Goal: Task Accomplishment & Management: Manage account settings

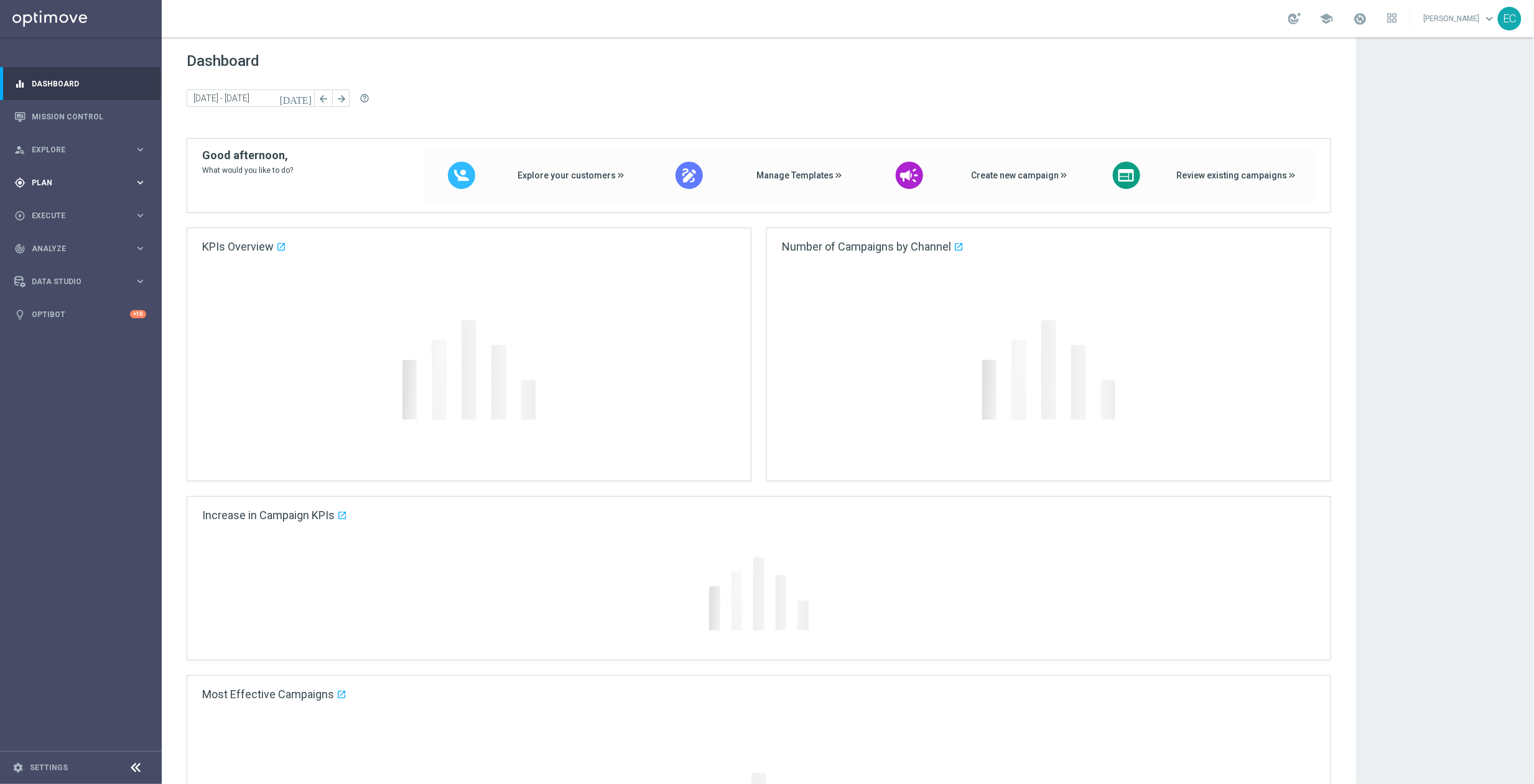
click at [111, 186] on span "Plan" at bounding box center [83, 183] width 103 height 7
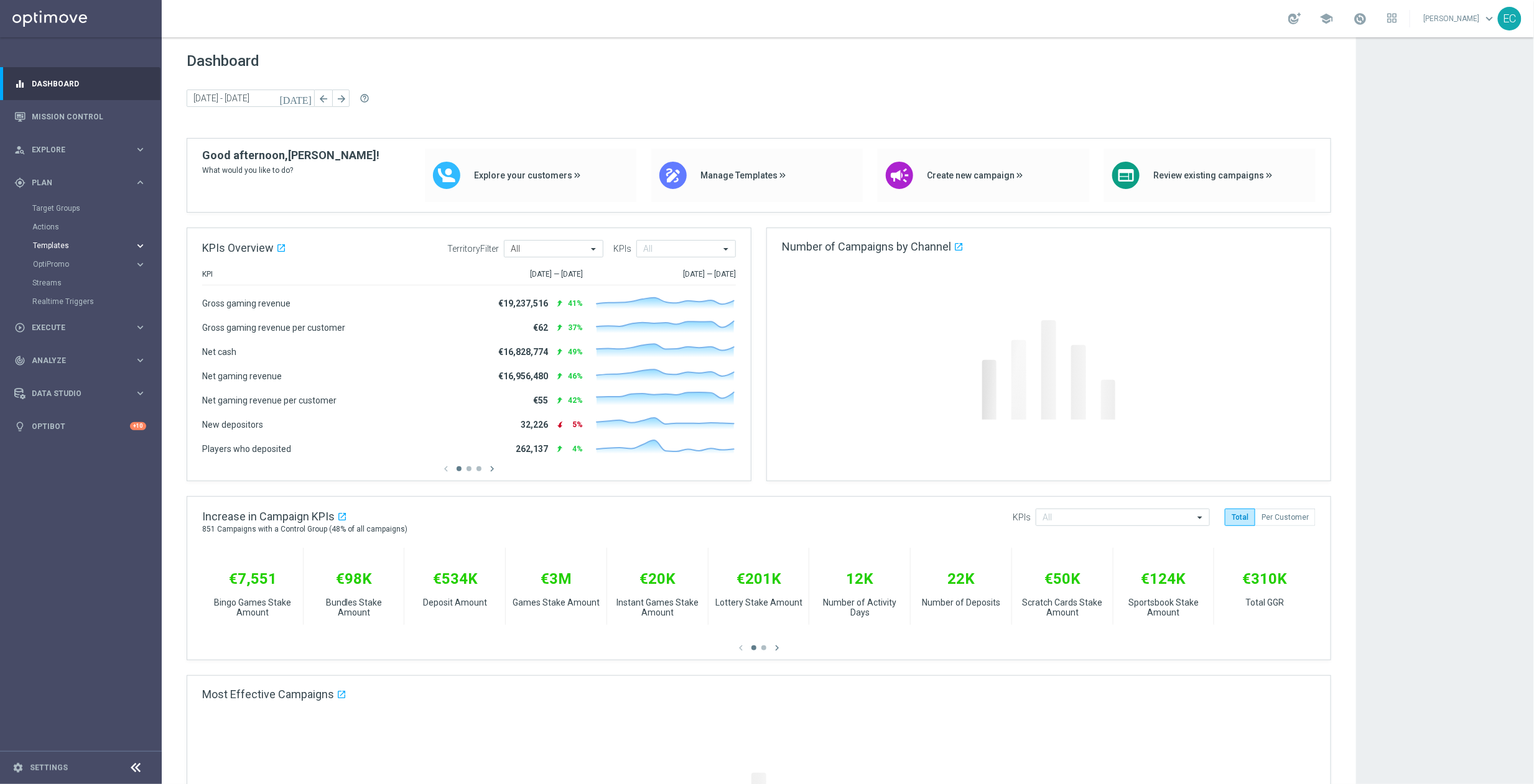
click at [76, 248] on span "Templates" at bounding box center [77, 245] width 89 height 7
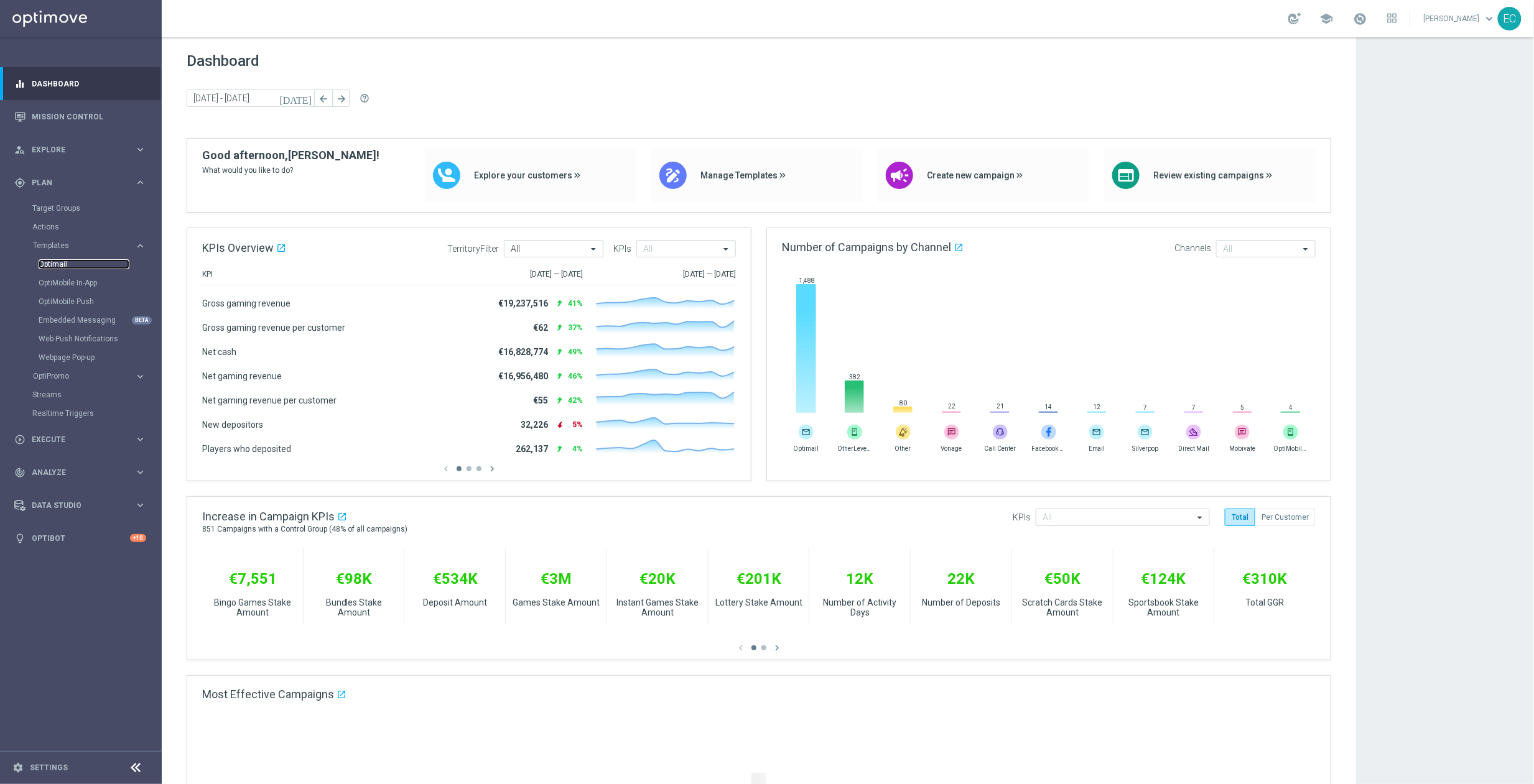
click at [84, 263] on link "Optimail" at bounding box center [84, 264] width 91 height 10
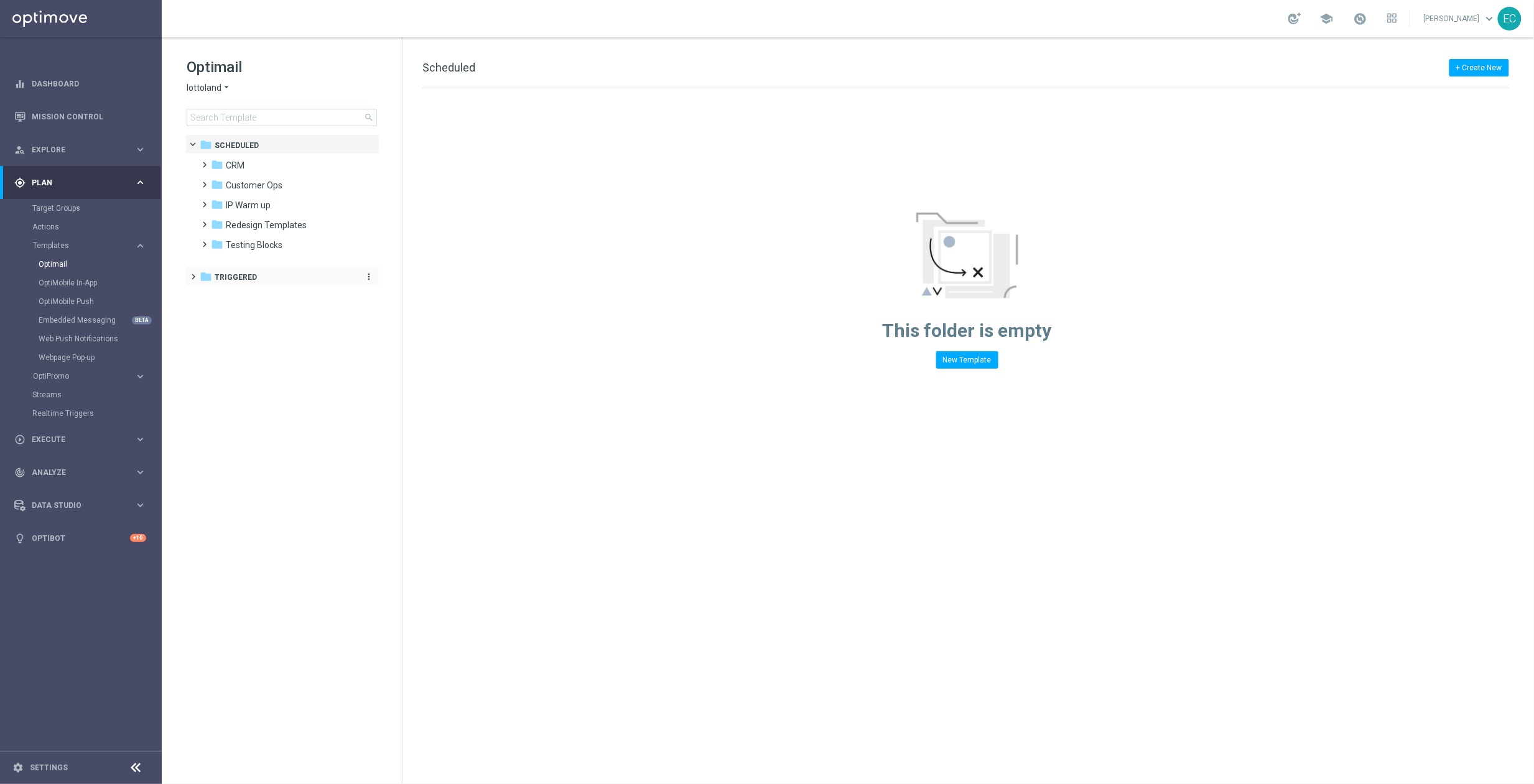
click at [291, 272] on div "folder Triggered" at bounding box center [276, 277] width 152 height 14
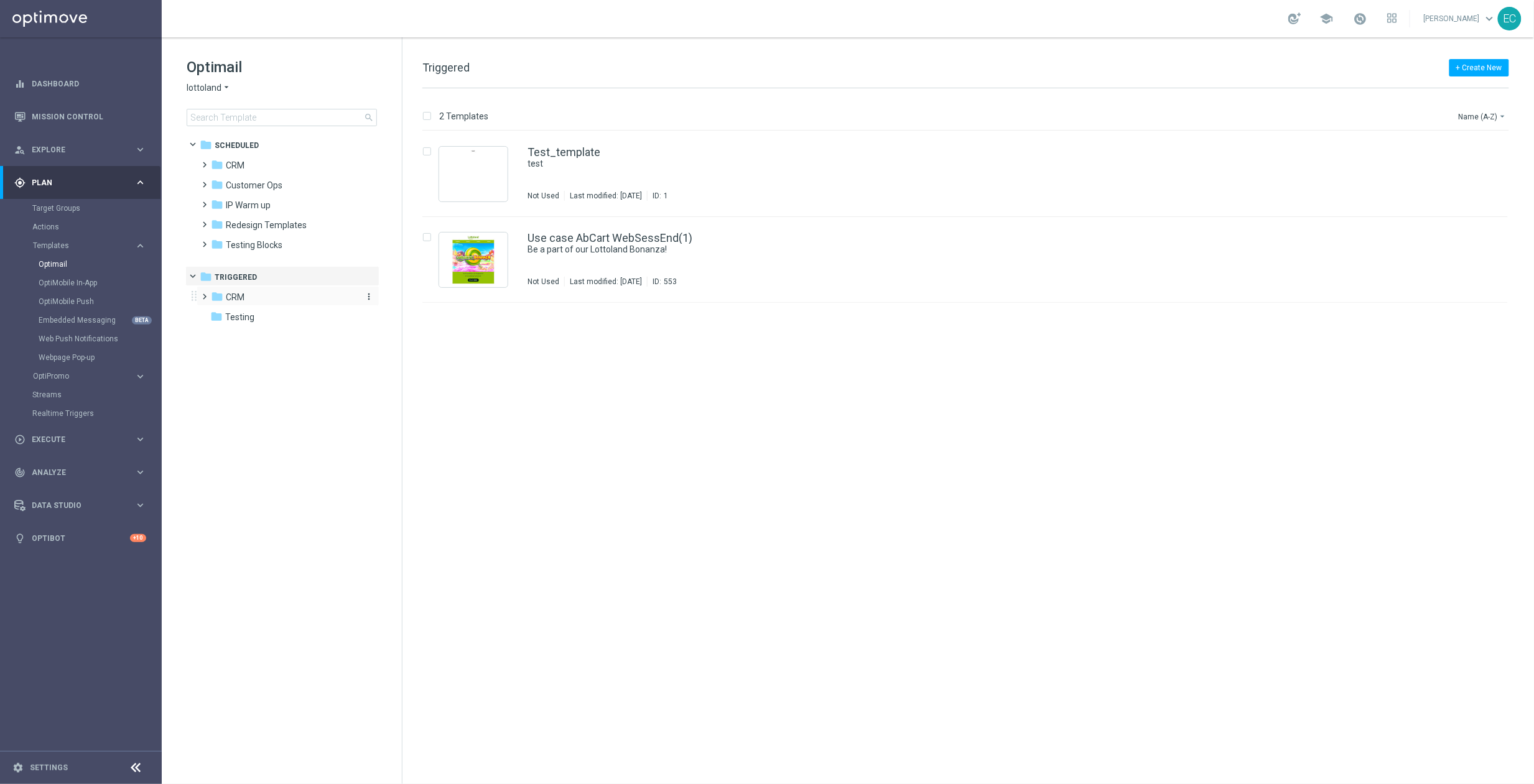
click at [274, 296] on div "folder CRM" at bounding box center [282, 297] width 143 height 14
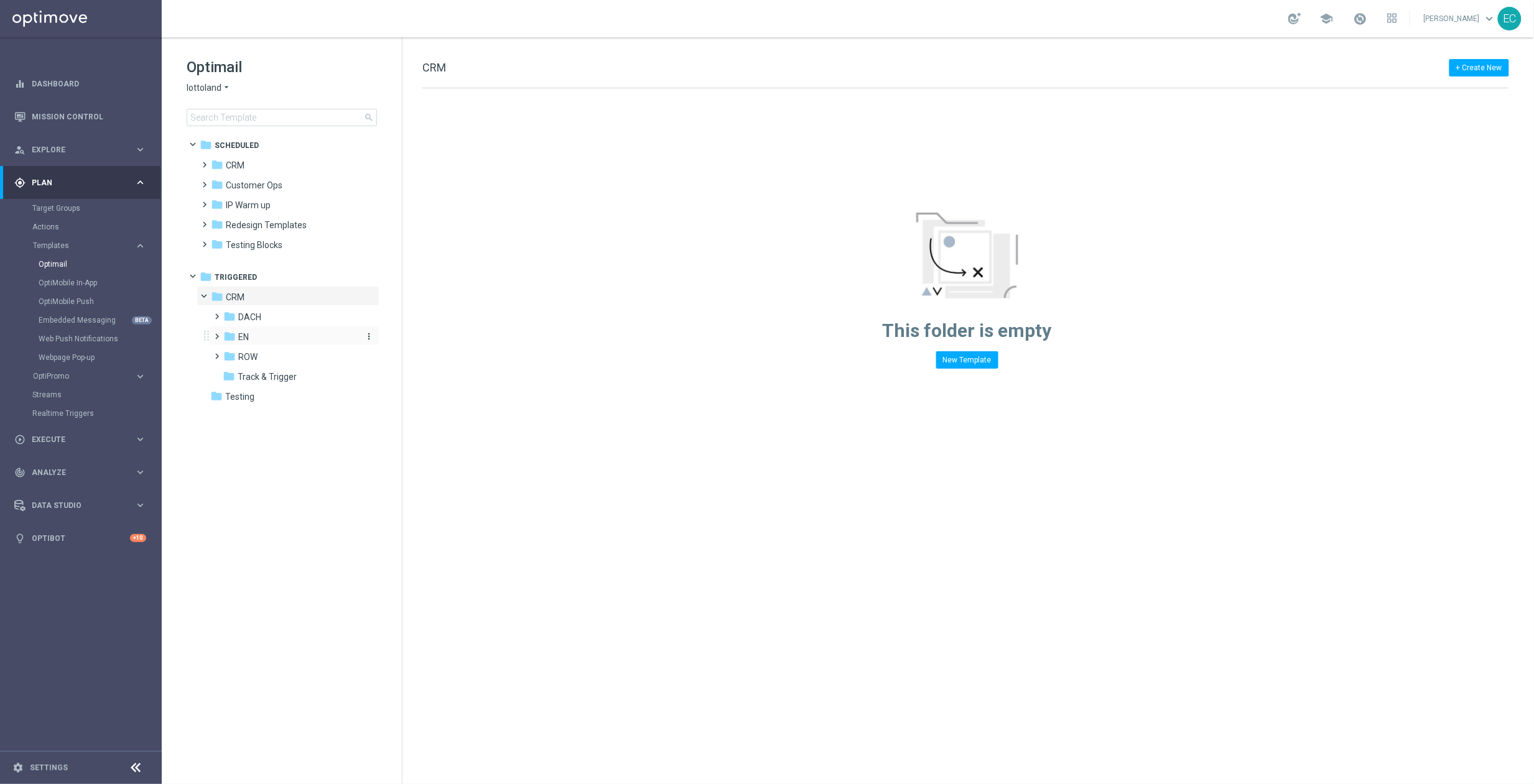
click at [295, 341] on div "folder EN" at bounding box center [289, 337] width 132 height 14
click at [321, 372] on span "EN_nrt_abandondcart" at bounding box center [293, 377] width 87 height 11
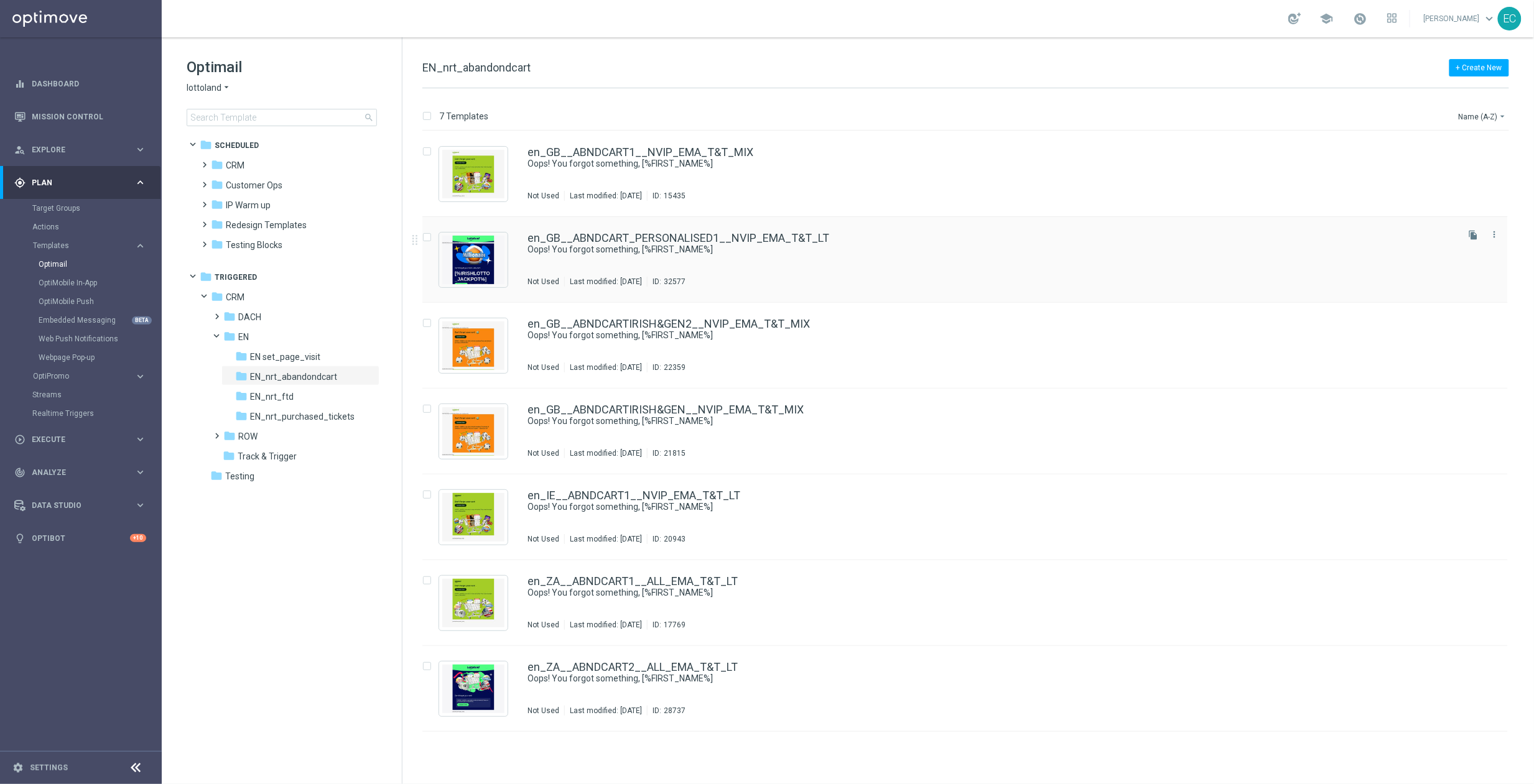
click at [430, 235] on input "Press SPACE to select this row." at bounding box center [426, 239] width 8 height 8
checkbox input "true"
click at [1493, 239] on icon "more_vert" at bounding box center [1495, 234] width 10 height 10
click at [1315, 113] on p "Duplicate" at bounding box center [1315, 116] width 34 height 10
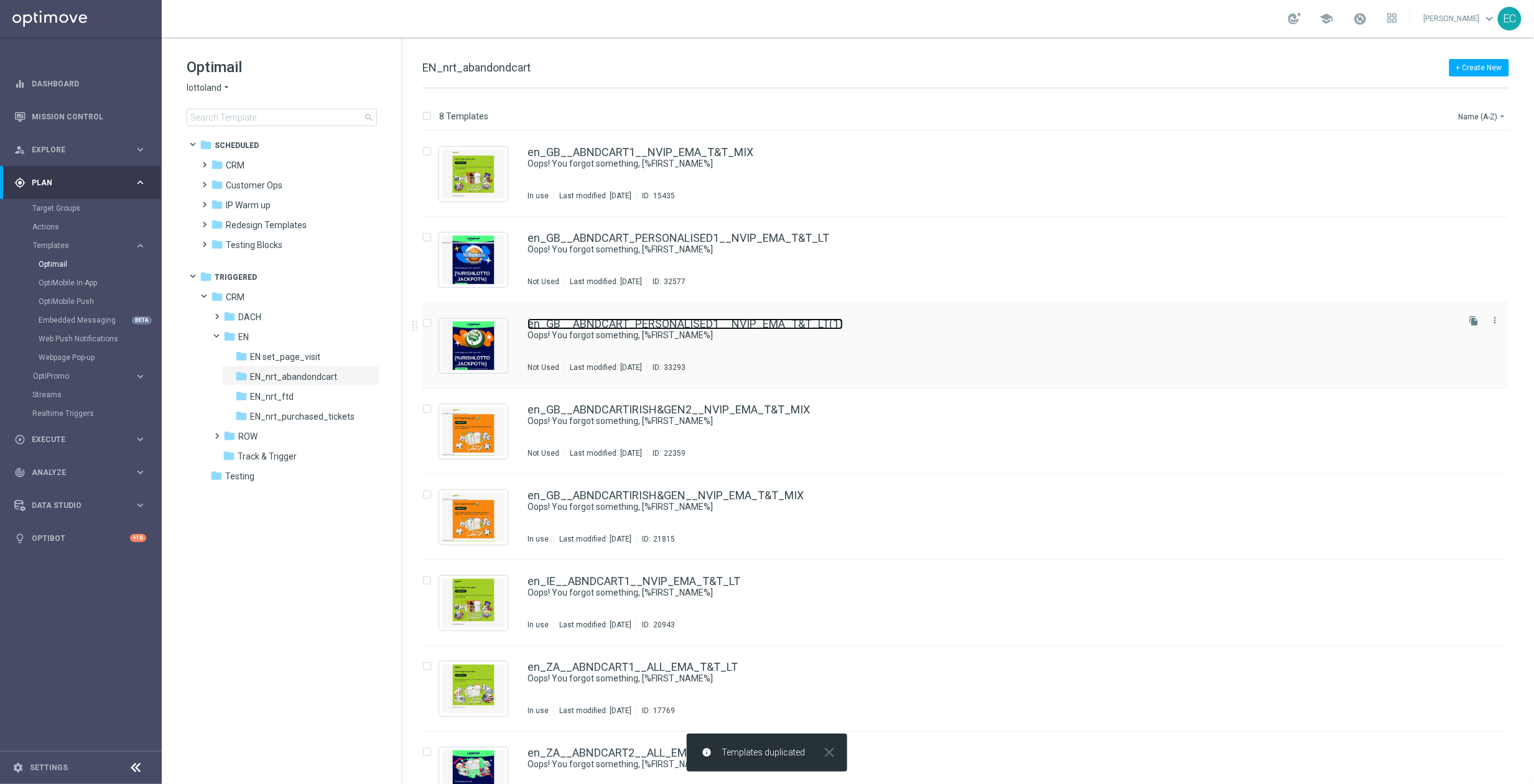
click at [756, 322] on link "en_GB__ABNDCART_PERSONALISED1__NVIP_EMA_T&T_LT(1)" at bounding box center [685, 324] width 315 height 11
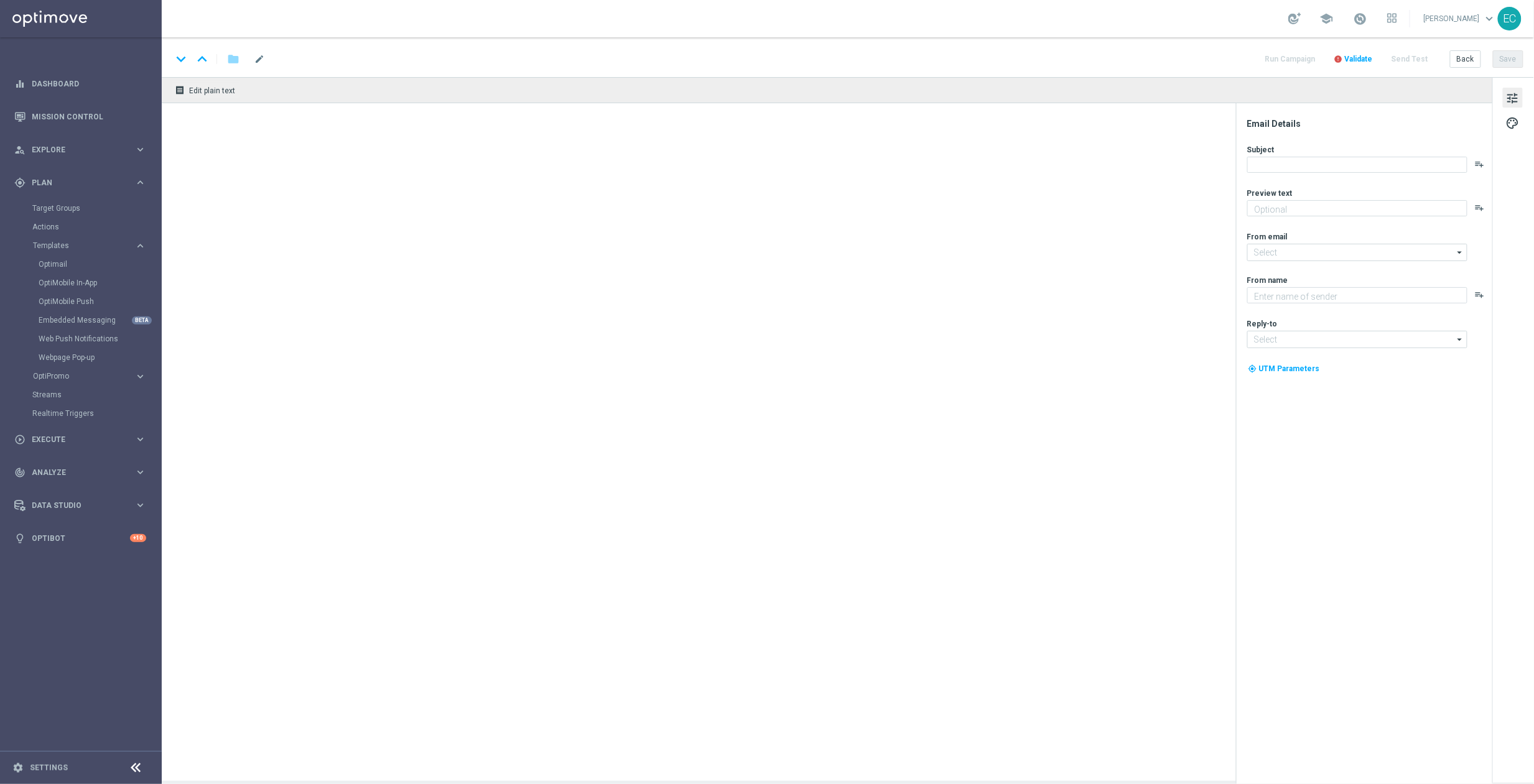
type input "en_GB__ABNDCART_PERSONALISED1__NVIP_EMA_T&T_LT(1)"
type textarea "Your cart is waiting!"
type input "[EMAIL_ADDRESS][DOMAIN_NAME]"
type textarea "Lottoland"
type input "[EMAIL_ADDRESS][DOMAIN_NAME]"
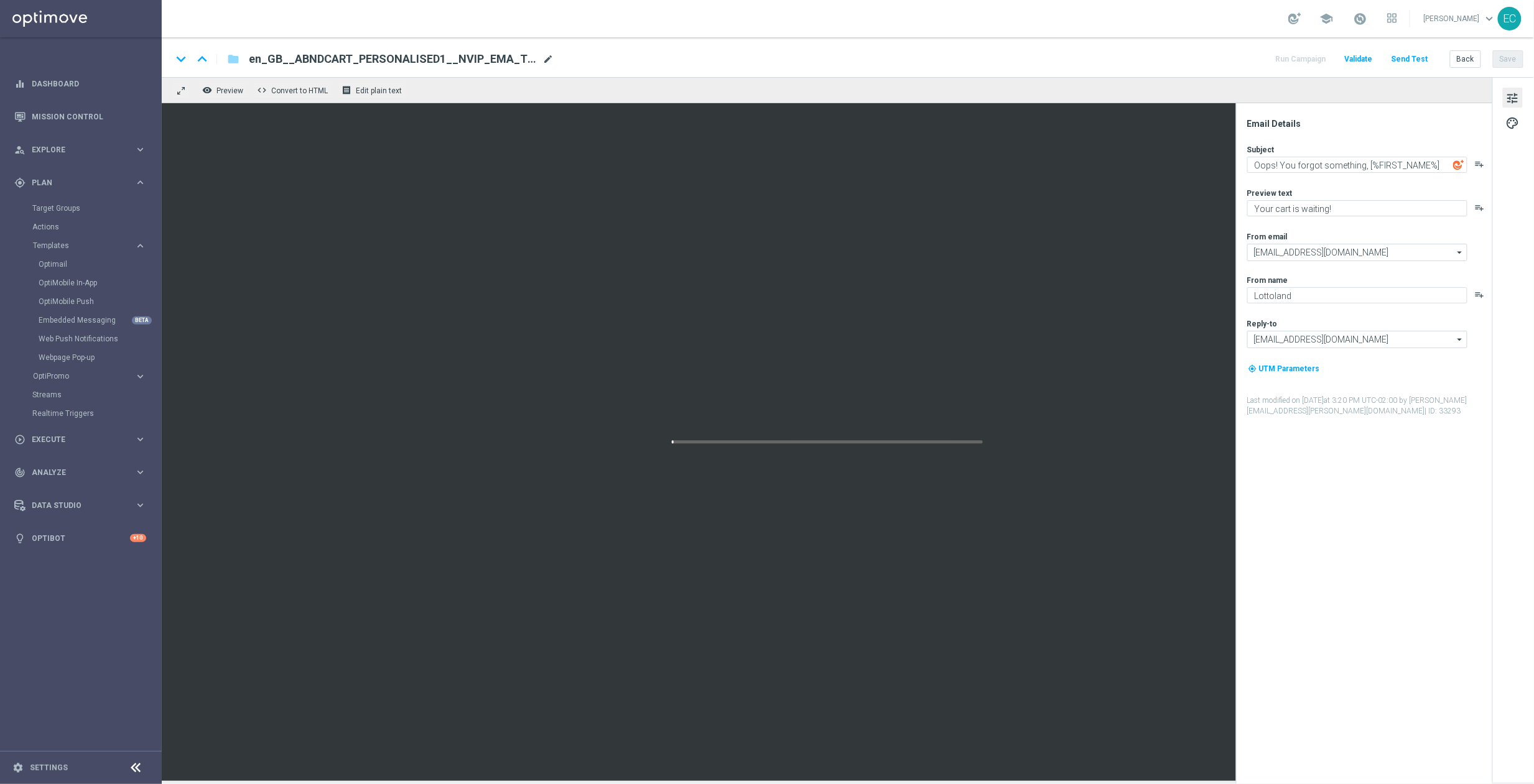
click at [551, 63] on span "mode_edit" at bounding box center [548, 59] width 11 height 11
drag, startPoint x: 526, startPoint y: 57, endPoint x: 482, endPoint y: 56, distance: 44.0
click at [482, 56] on input "en_GB__ABNDCART_PERSONALISED1__NVIP_EMA_T&T_LT(1)" at bounding box center [403, 59] width 308 height 16
type input "en_GB__ABNDCART_PERSONALISED1__NVIP_EMA_T&T_LT_COPY"
click at [1514, 56] on button "Save" at bounding box center [1508, 59] width 31 height 18
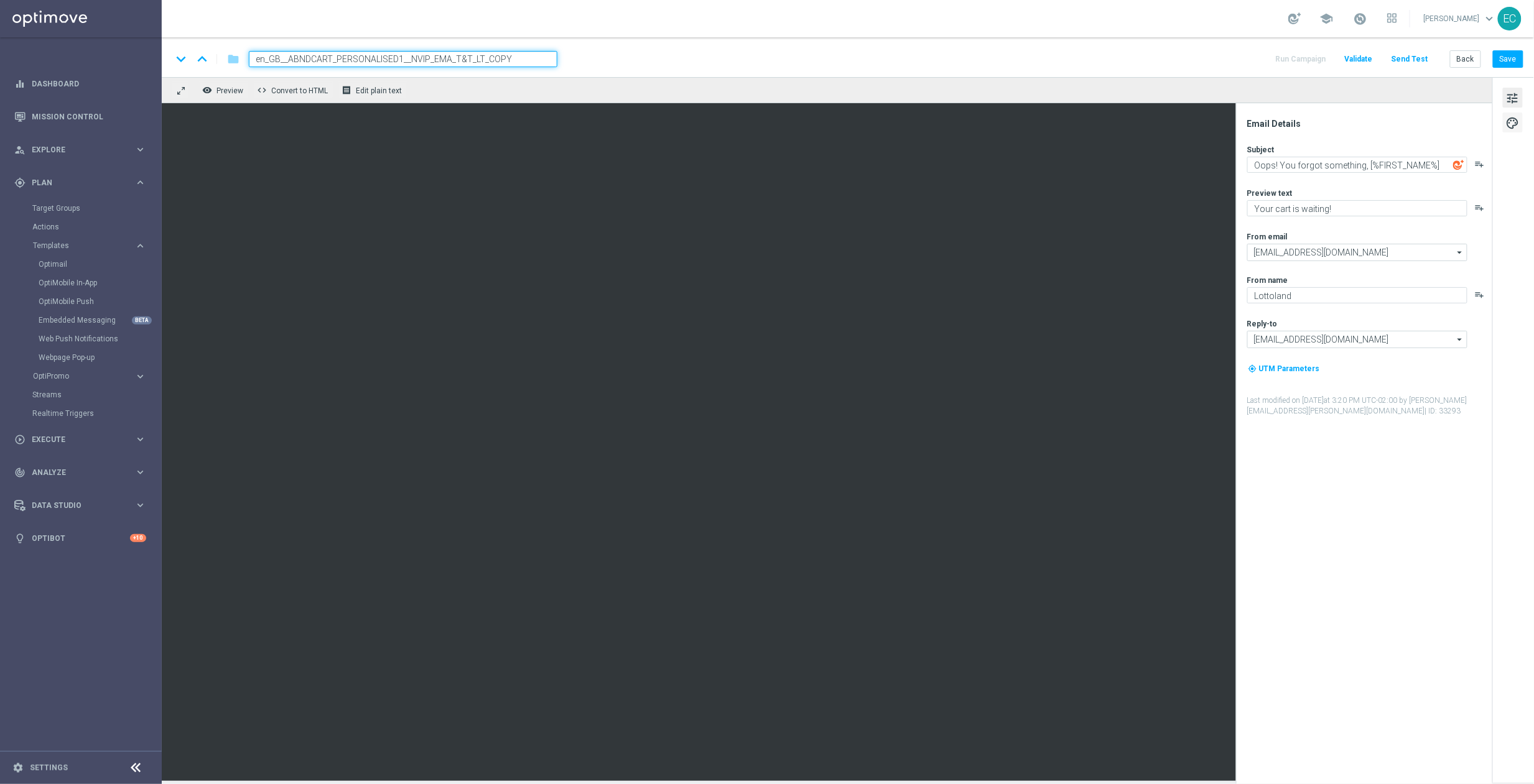
click at [1515, 118] on span "palette" at bounding box center [1513, 123] width 14 height 16
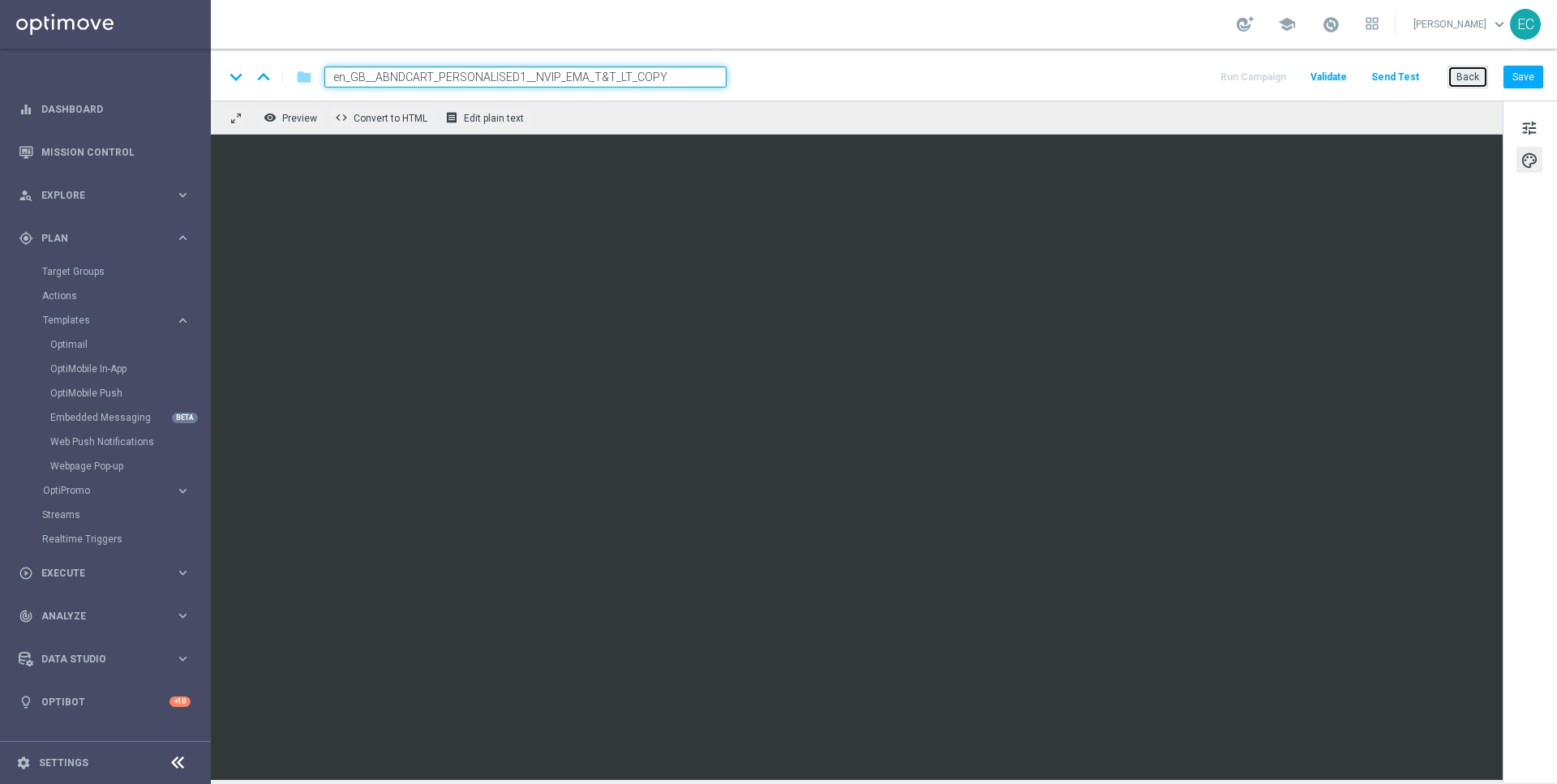
click at [1476, 80] on button "Back" at bounding box center [1468, 77] width 41 height 23
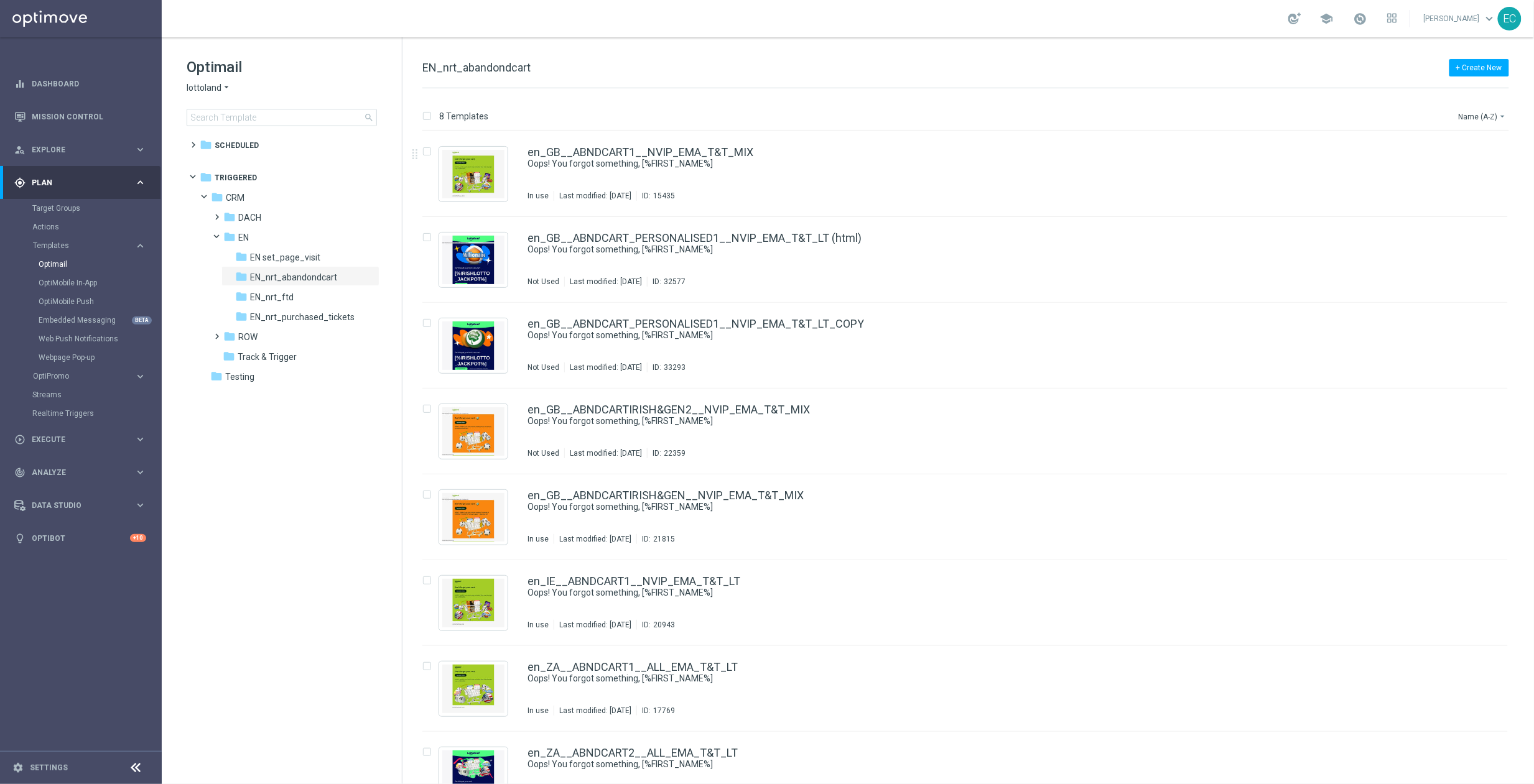
click at [89, 329] on div "Web Push Notifications" at bounding box center [100, 338] width 122 height 18
click at [89, 324] on link "Embedded Messaging" at bounding box center [84, 320] width 91 height 10
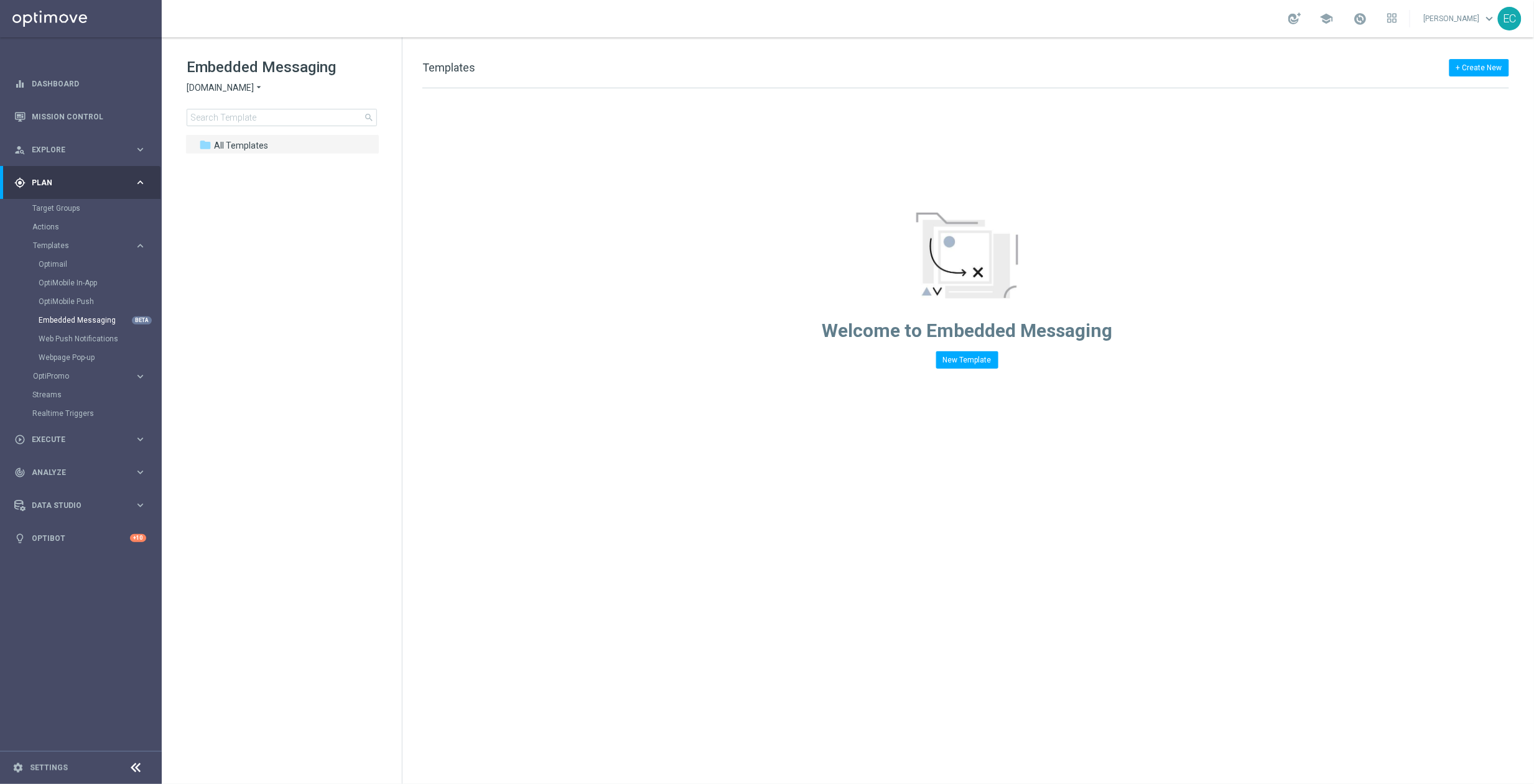
click at [252, 95] on div "Embedded Messaging [DOMAIN_NAME] arrow_drop_down × [DOMAIN_NAME] search" at bounding box center [294, 92] width 215 height 69
click at [244, 91] on span "[DOMAIN_NAME]" at bounding box center [220, 88] width 67 height 12
click at [242, 132] on div "Lottoland" at bounding box center [234, 132] width 93 height 15
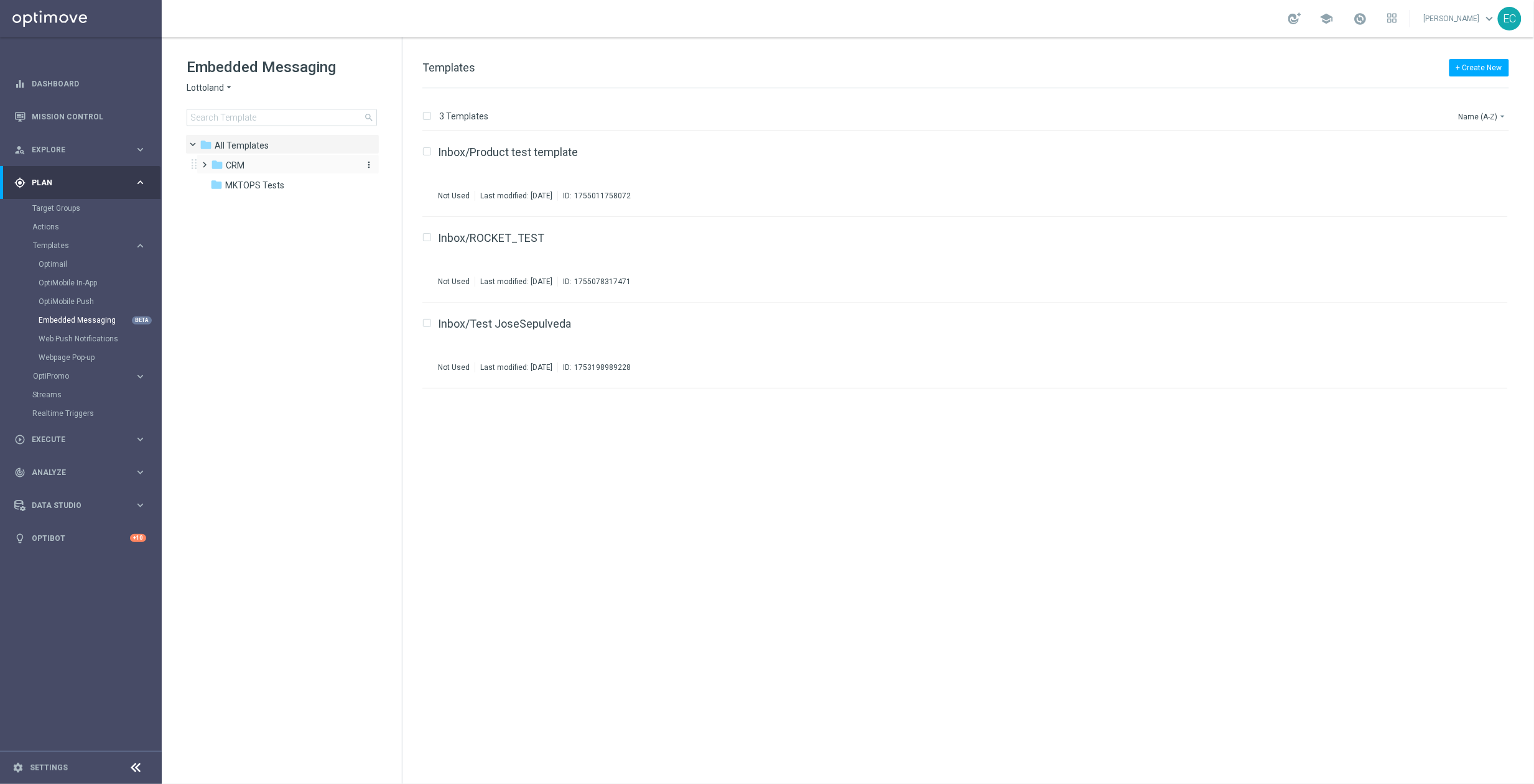
click at [265, 164] on div "folder CRM" at bounding box center [282, 166] width 143 height 14
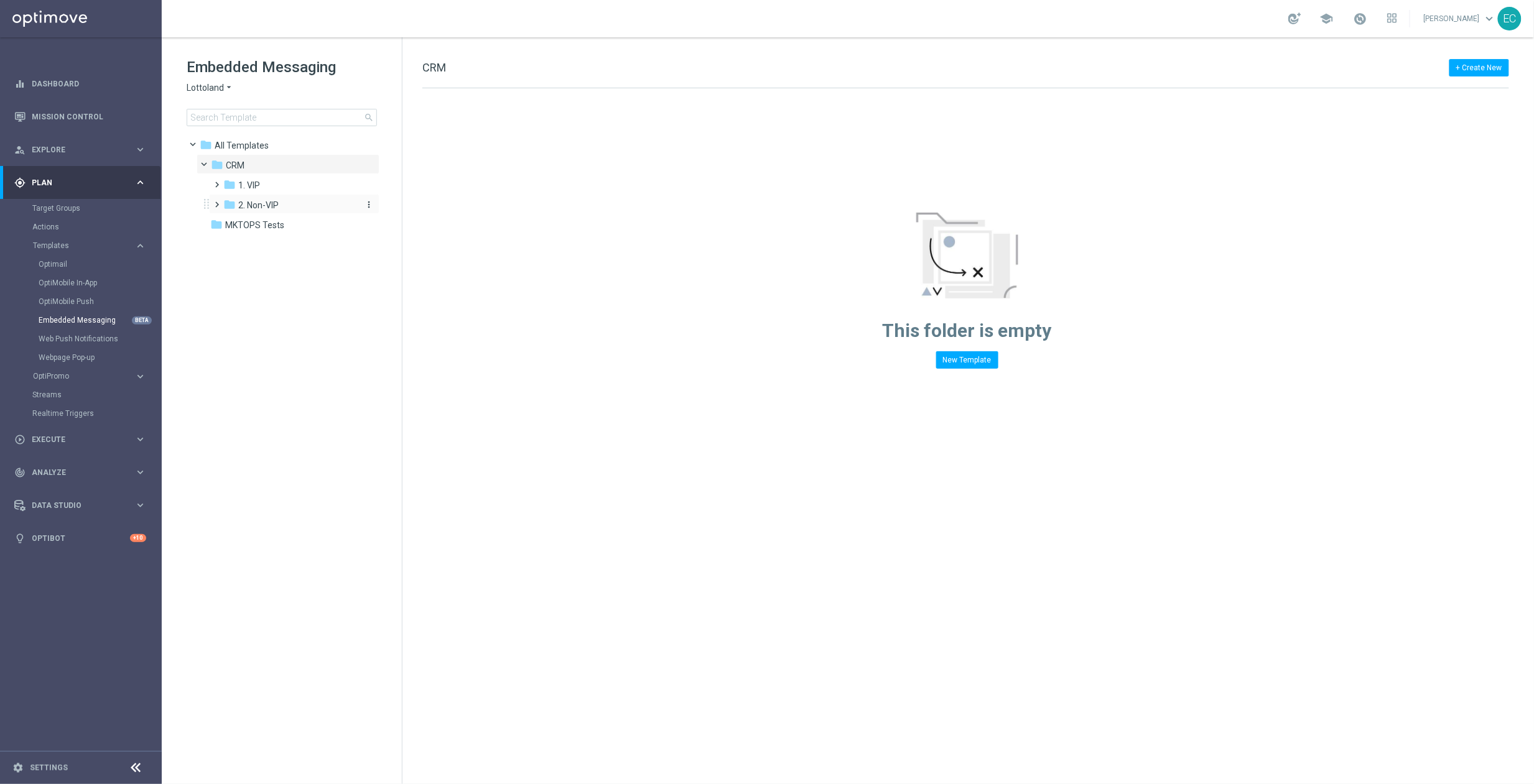
click at [281, 201] on div "folder 2. Non-VIP" at bounding box center [289, 205] width 132 height 14
click at [280, 263] on div "folder de_DE" at bounding box center [297, 265] width 122 height 14
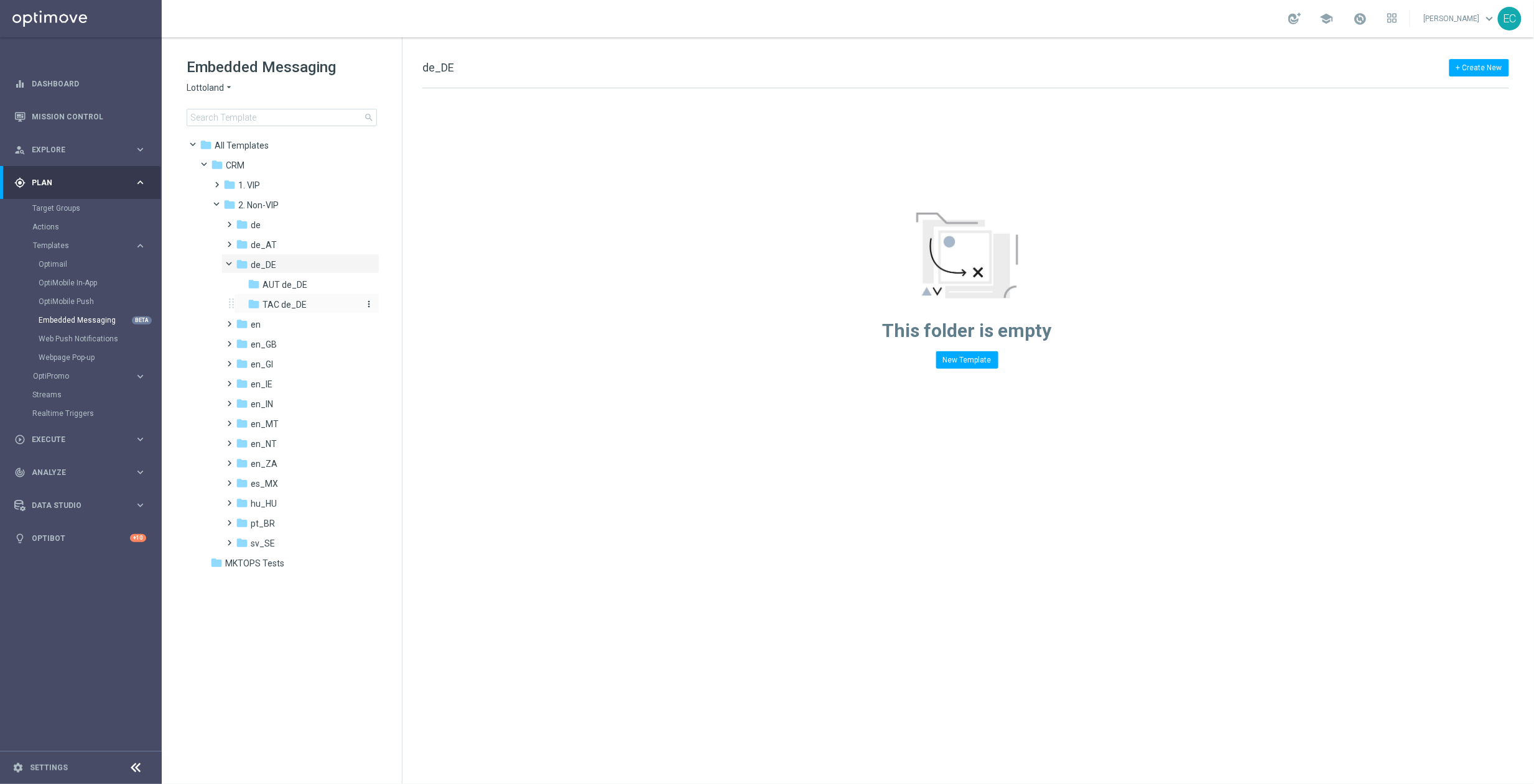
click at [289, 305] on span "TAC de_DE" at bounding box center [285, 305] width 44 height 11
click at [295, 289] on span "AUT de_DE" at bounding box center [285, 284] width 45 height 11
click at [233, 264] on span at bounding box center [235, 261] width 5 height 5
click at [249, 307] on div "folder en_GB" at bounding box center [297, 305] width 122 height 14
click at [289, 348] on span "TAC en_GB" at bounding box center [285, 344] width 45 height 11
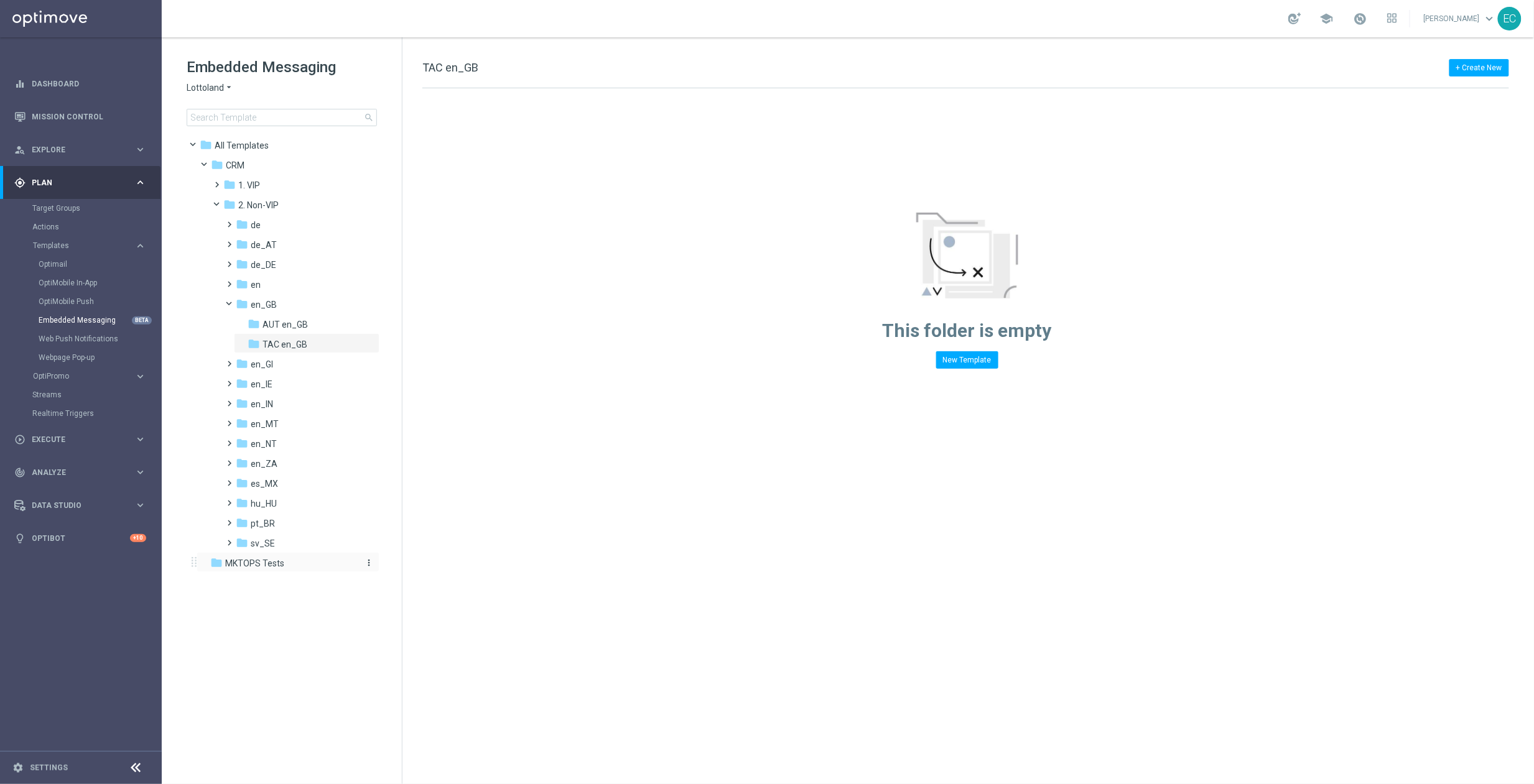
click at [282, 563] on span "MKTOPS Tests" at bounding box center [255, 563] width 59 height 11
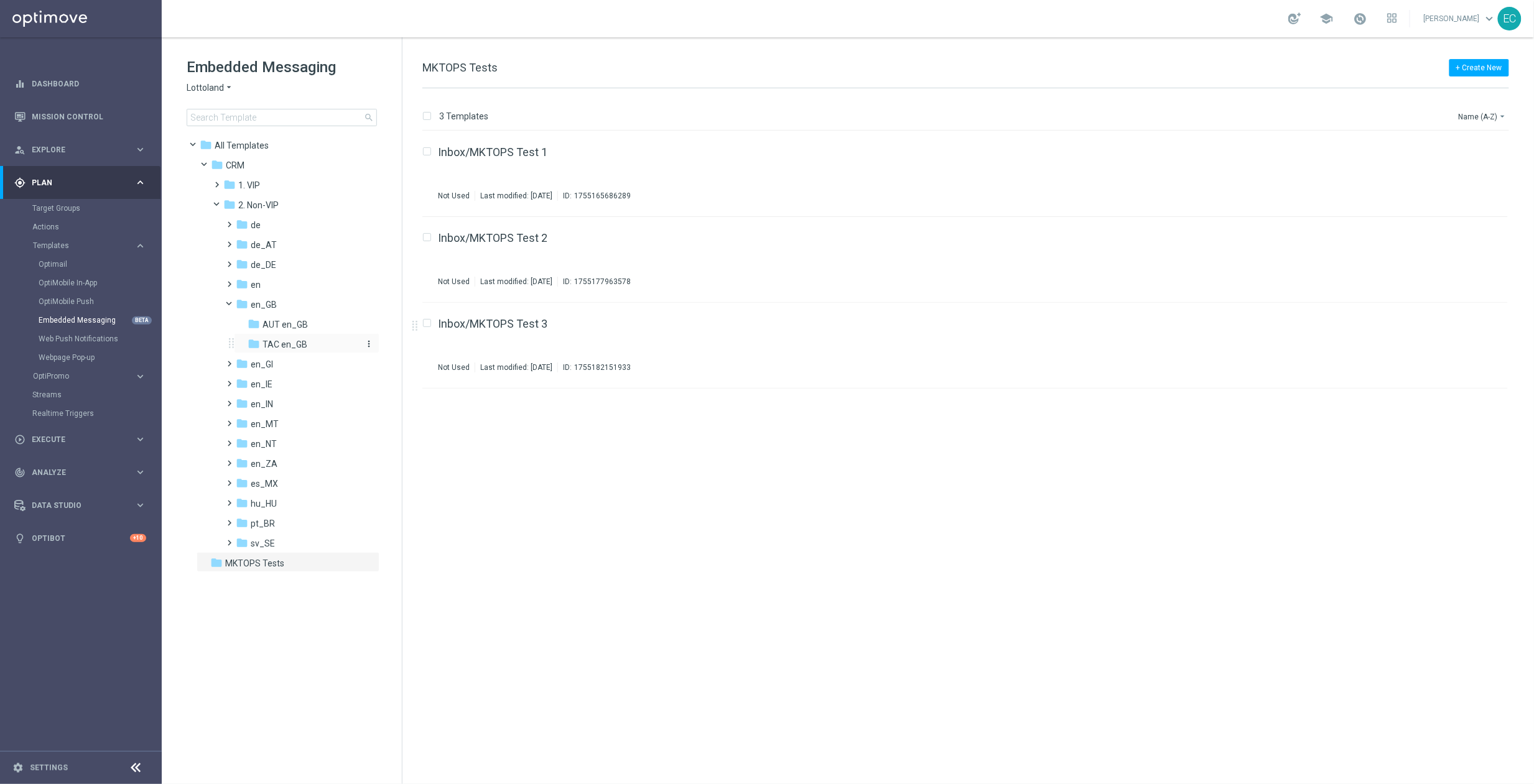
click at [306, 346] on div "folder TAC en_GB" at bounding box center [304, 344] width 112 height 14
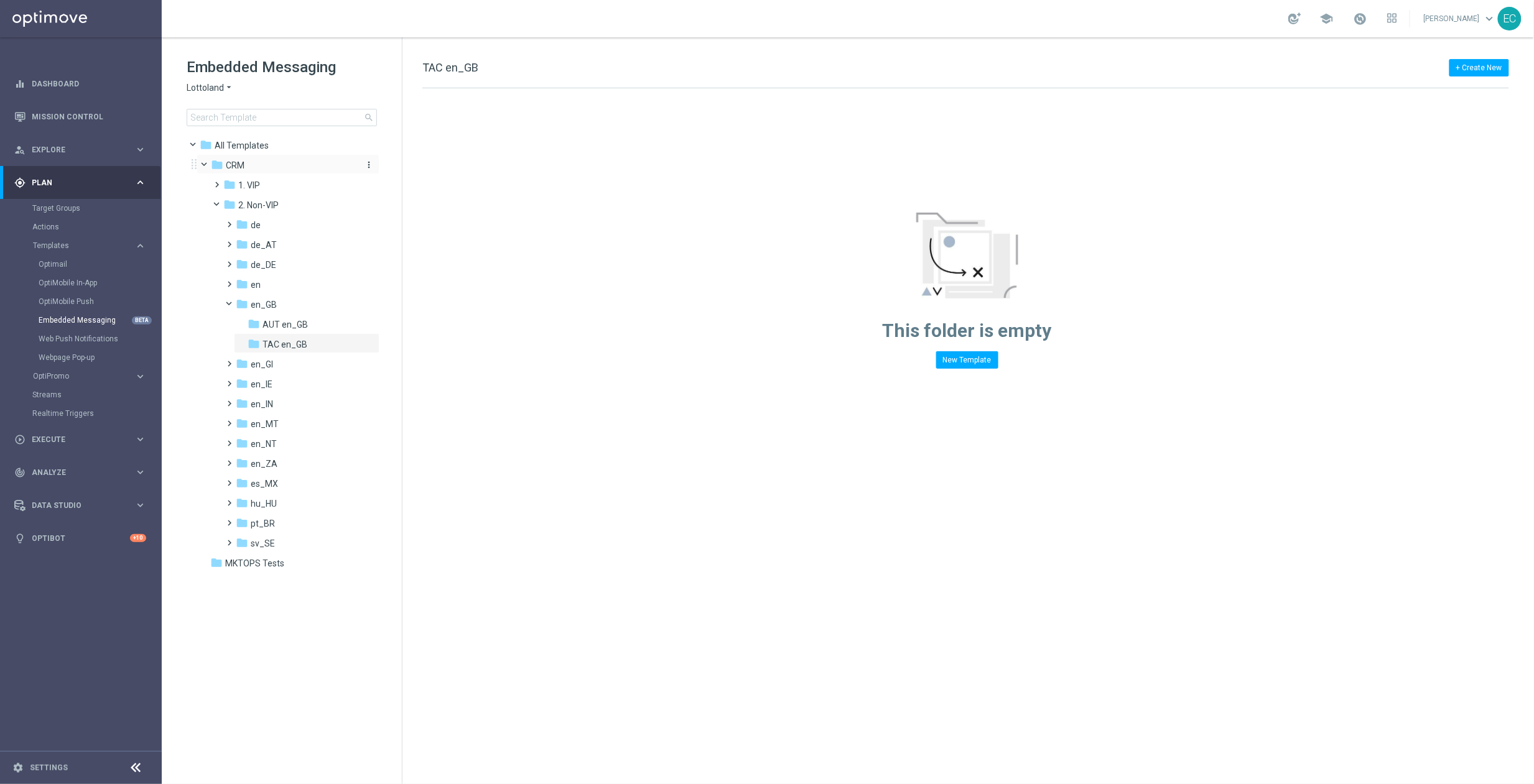
click at [260, 163] on div "folder CRM" at bounding box center [282, 166] width 143 height 14
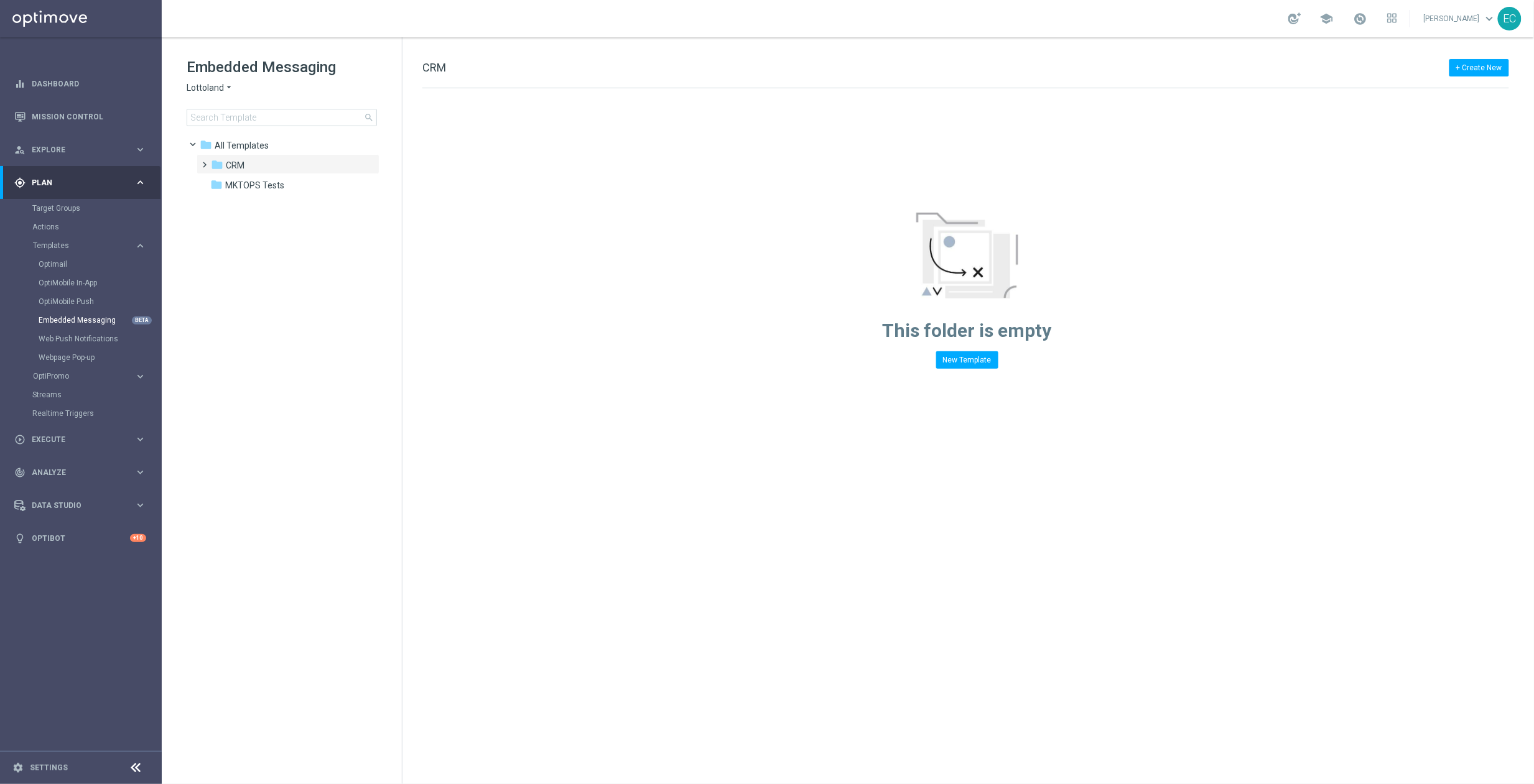
click at [260, 163] on div "folder CRM" at bounding box center [282, 166] width 143 height 14
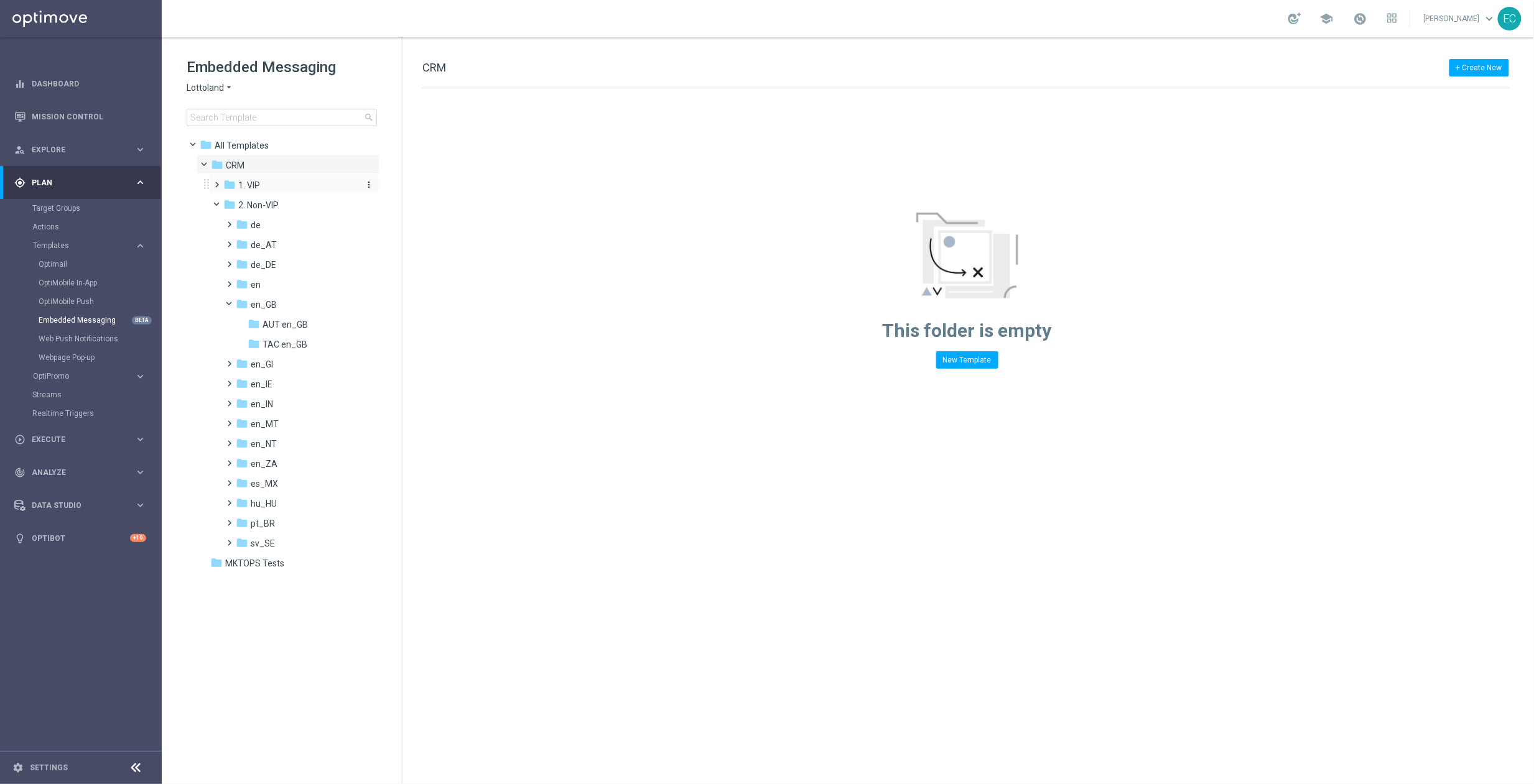
click at [259, 189] on span "1. VIP" at bounding box center [249, 185] width 22 height 11
click at [277, 263] on div "folder en." at bounding box center [297, 265] width 122 height 14
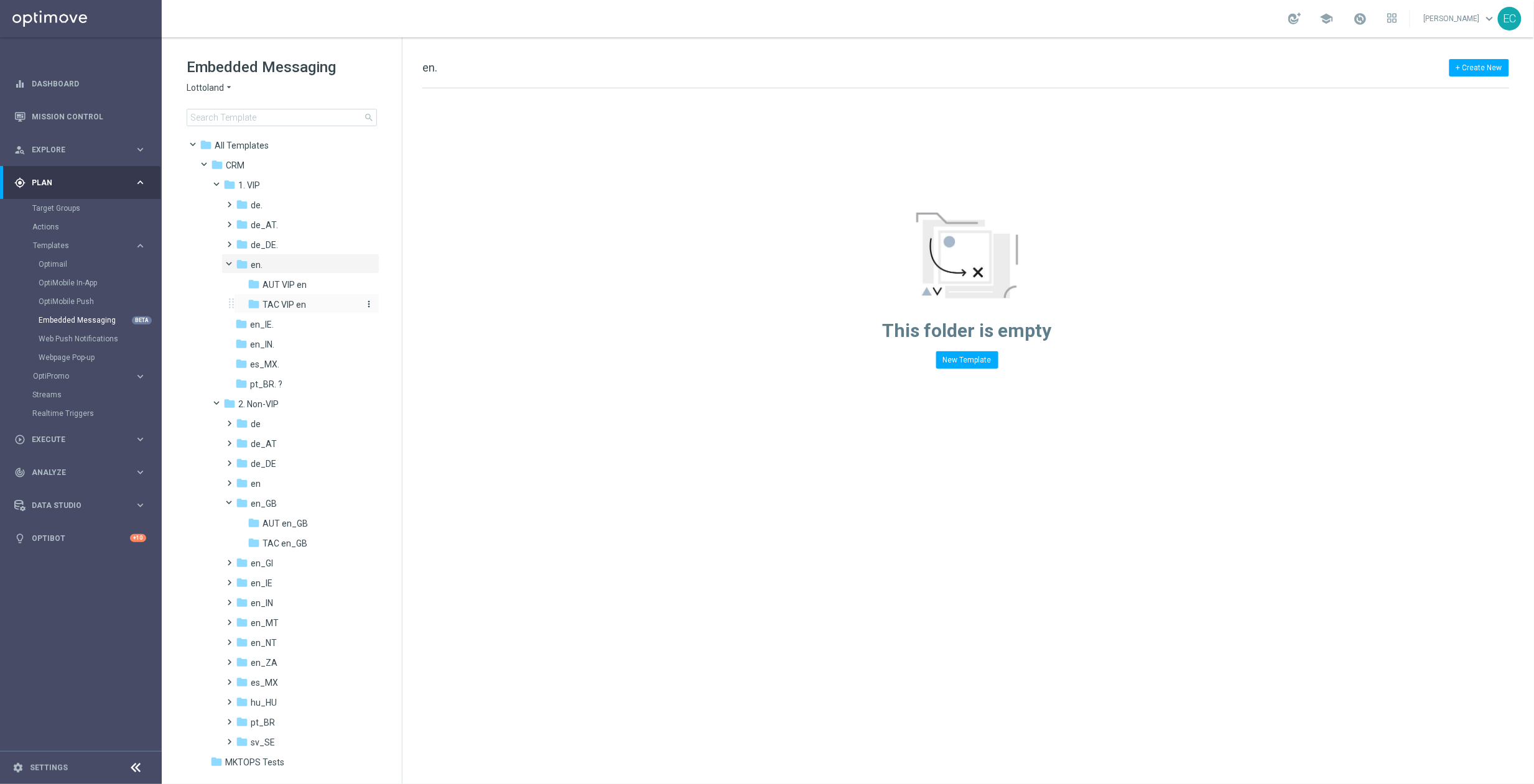
click at [291, 305] on span "TAC VIP en" at bounding box center [285, 305] width 43 height 11
click at [370, 324] on icon "more_vert" at bounding box center [369, 324] width 10 height 10
click at [402, 326] on span "New Folder" at bounding box center [420, 326] width 38 height 10
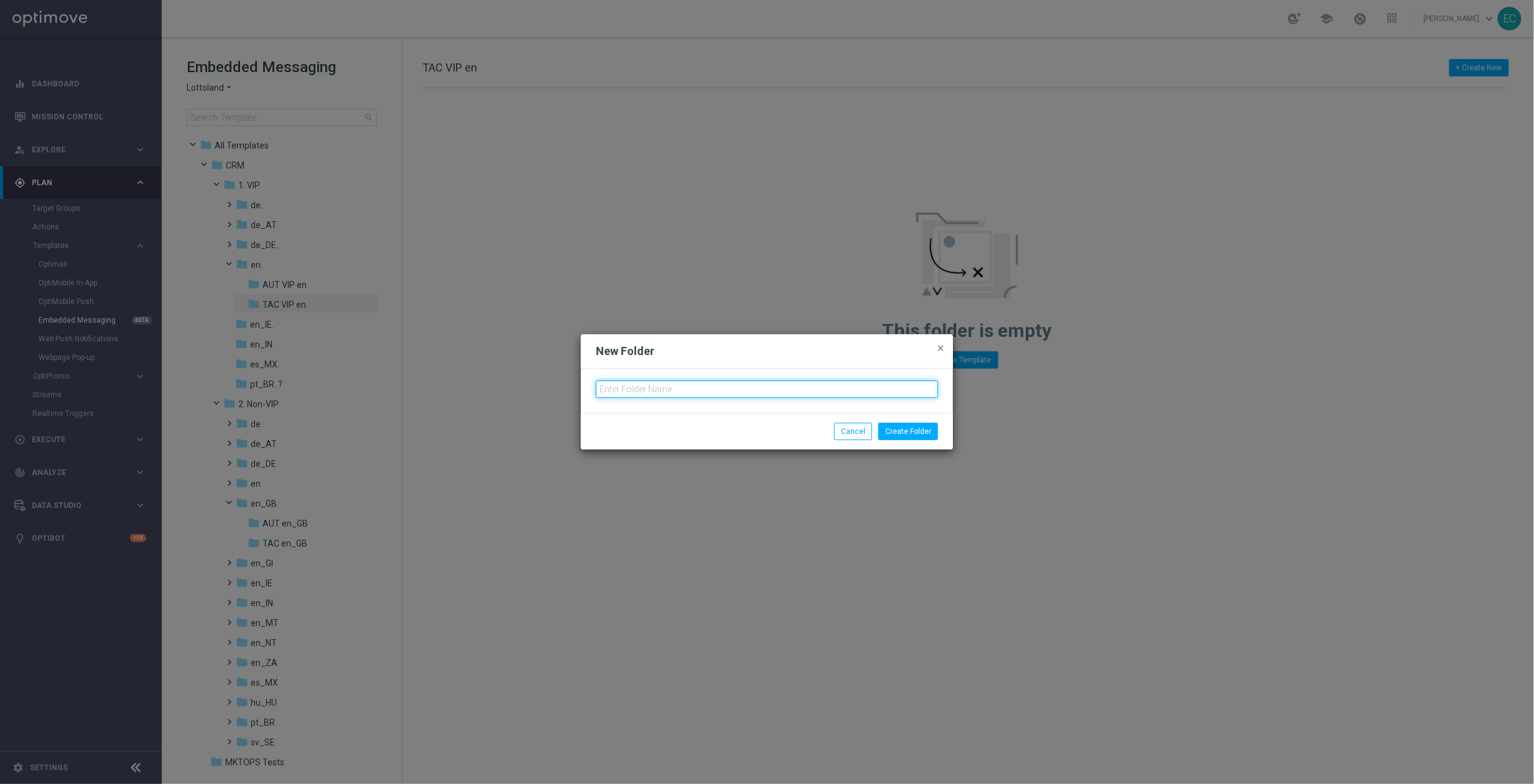
click at [670, 393] on input "text" at bounding box center [767, 390] width 342 height 18
type input "AUT VIP en_IE."
click at [921, 433] on button "Create Folder" at bounding box center [908, 432] width 60 height 18
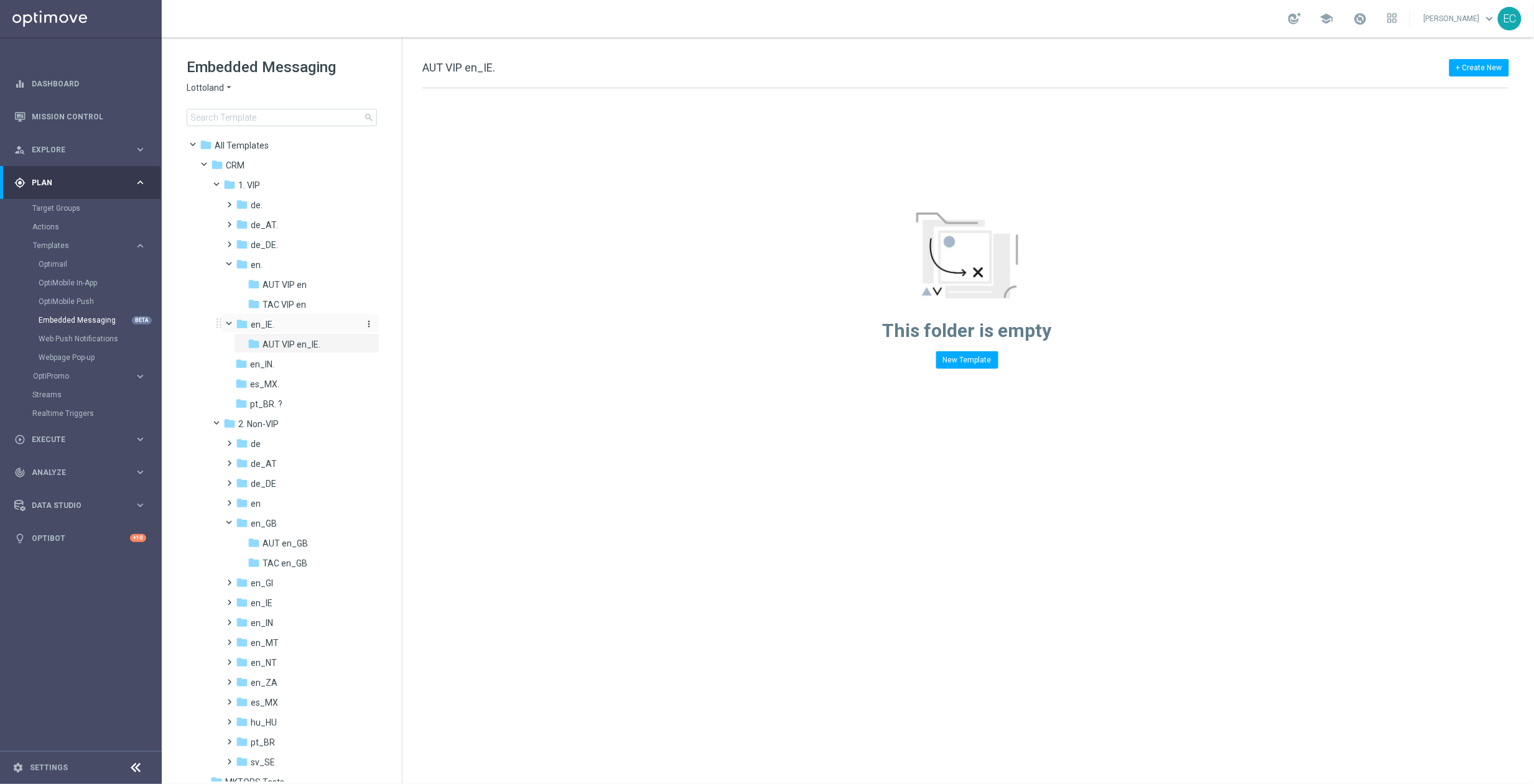
click at [367, 324] on icon "more_vert" at bounding box center [369, 324] width 10 height 10
click at [397, 328] on icon "create_new_folder" at bounding box center [389, 326] width 18 height 10
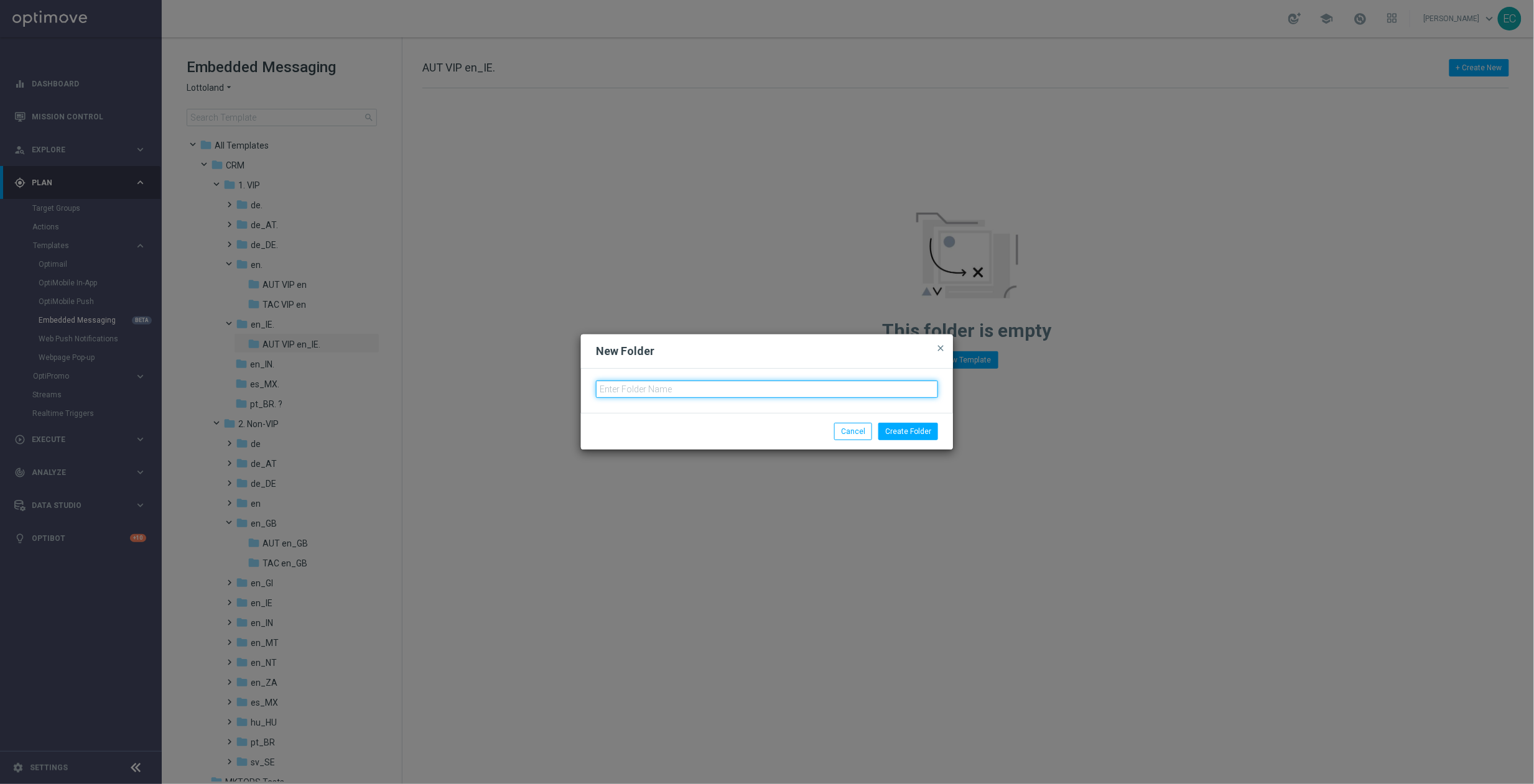
click at [661, 390] on input "text" at bounding box center [767, 390] width 342 height 18
type input "A"
type input "TAC VIP en_IE."
click at [924, 432] on button "Create Folder" at bounding box center [908, 432] width 60 height 18
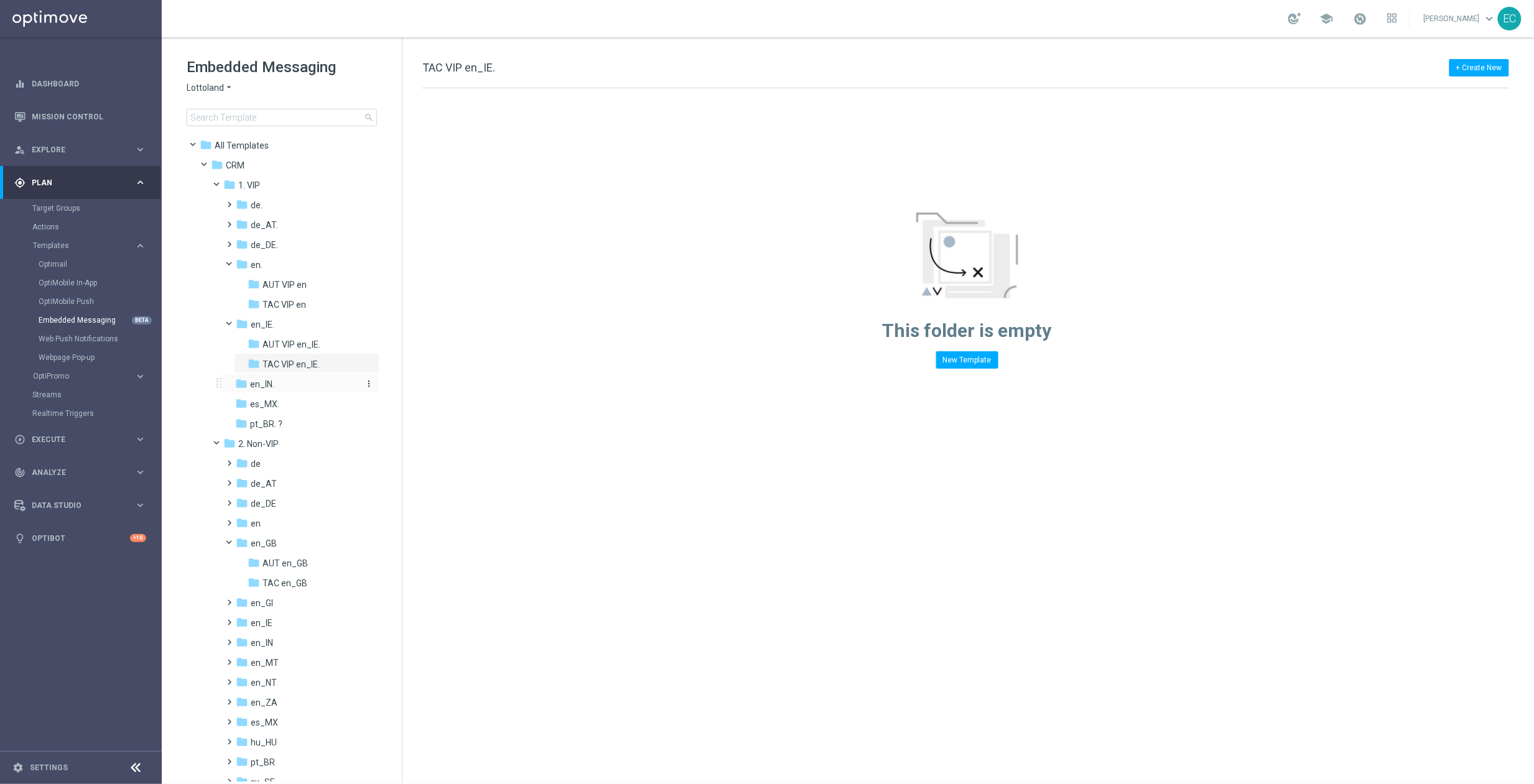
click at [365, 381] on icon "more_vert" at bounding box center [369, 384] width 10 height 10
click at [392, 390] on icon "create_new_folder" at bounding box center [389, 386] width 18 height 10
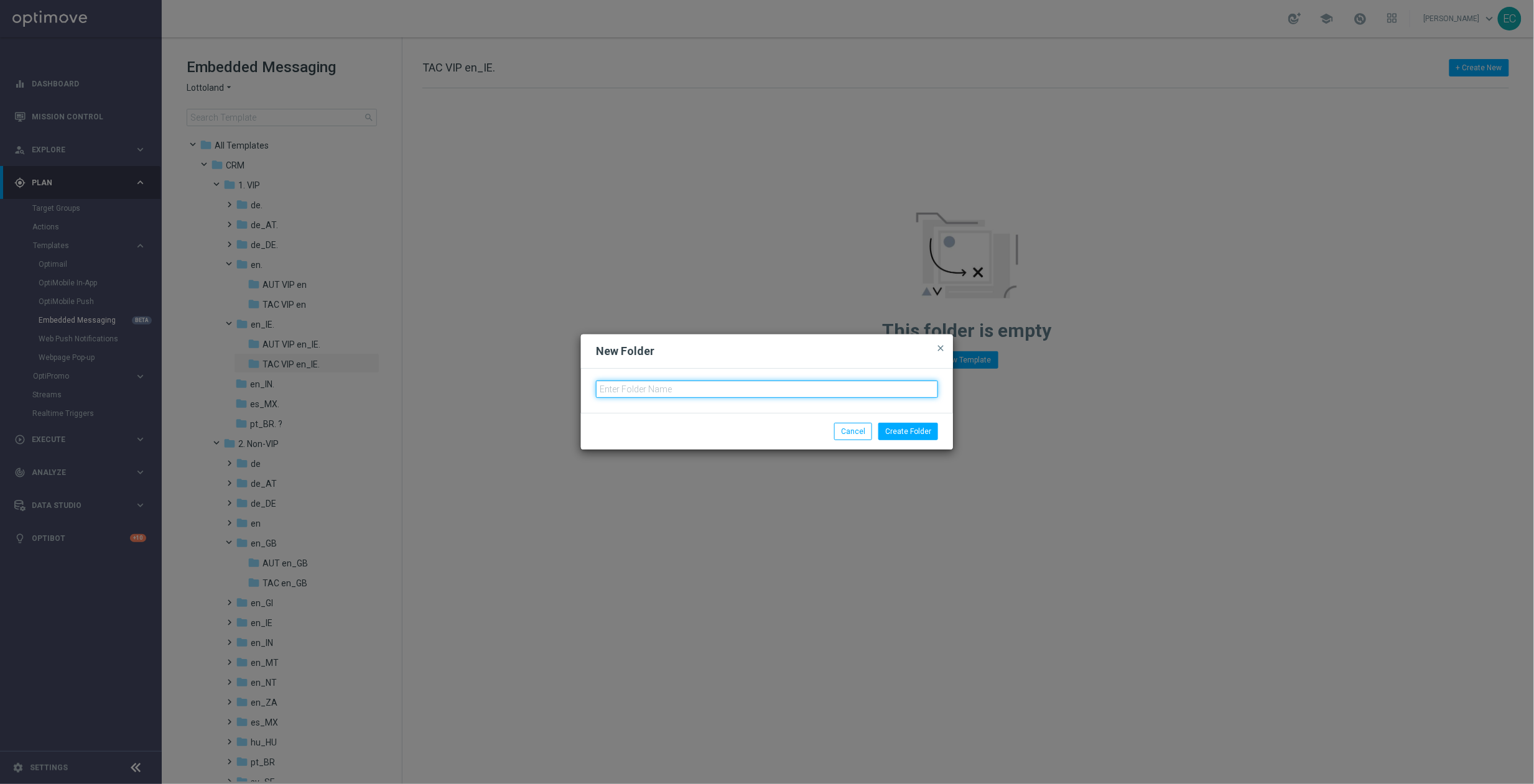
click at [657, 388] on input "text" at bounding box center [767, 390] width 342 height 18
type input "AUT VIP en_IN."
click at [903, 430] on button "Create Folder" at bounding box center [908, 432] width 60 height 18
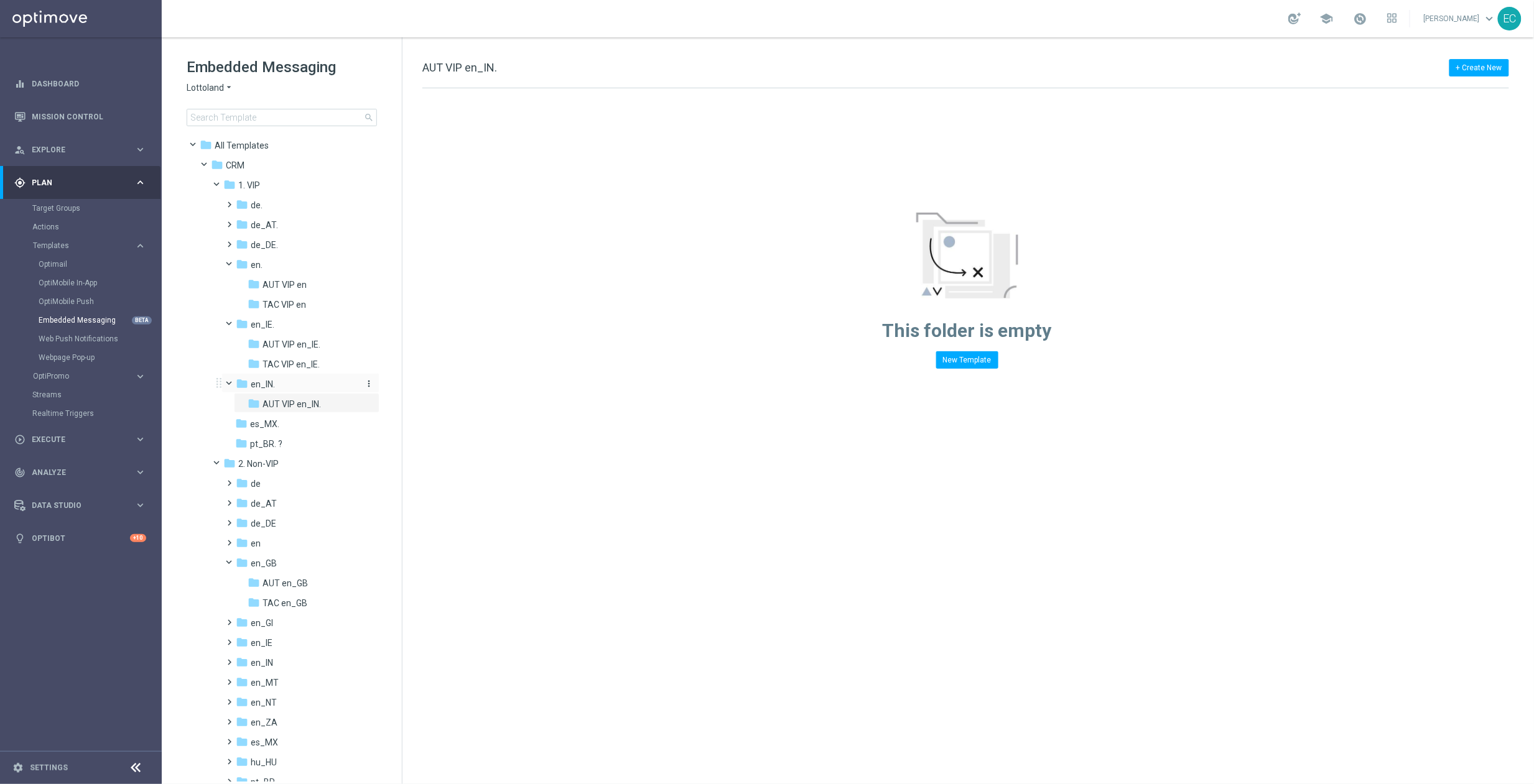
click at [367, 381] on icon "more_vert" at bounding box center [369, 384] width 10 height 10
click at [419, 386] on span "New Folder" at bounding box center [418, 386] width 38 height 10
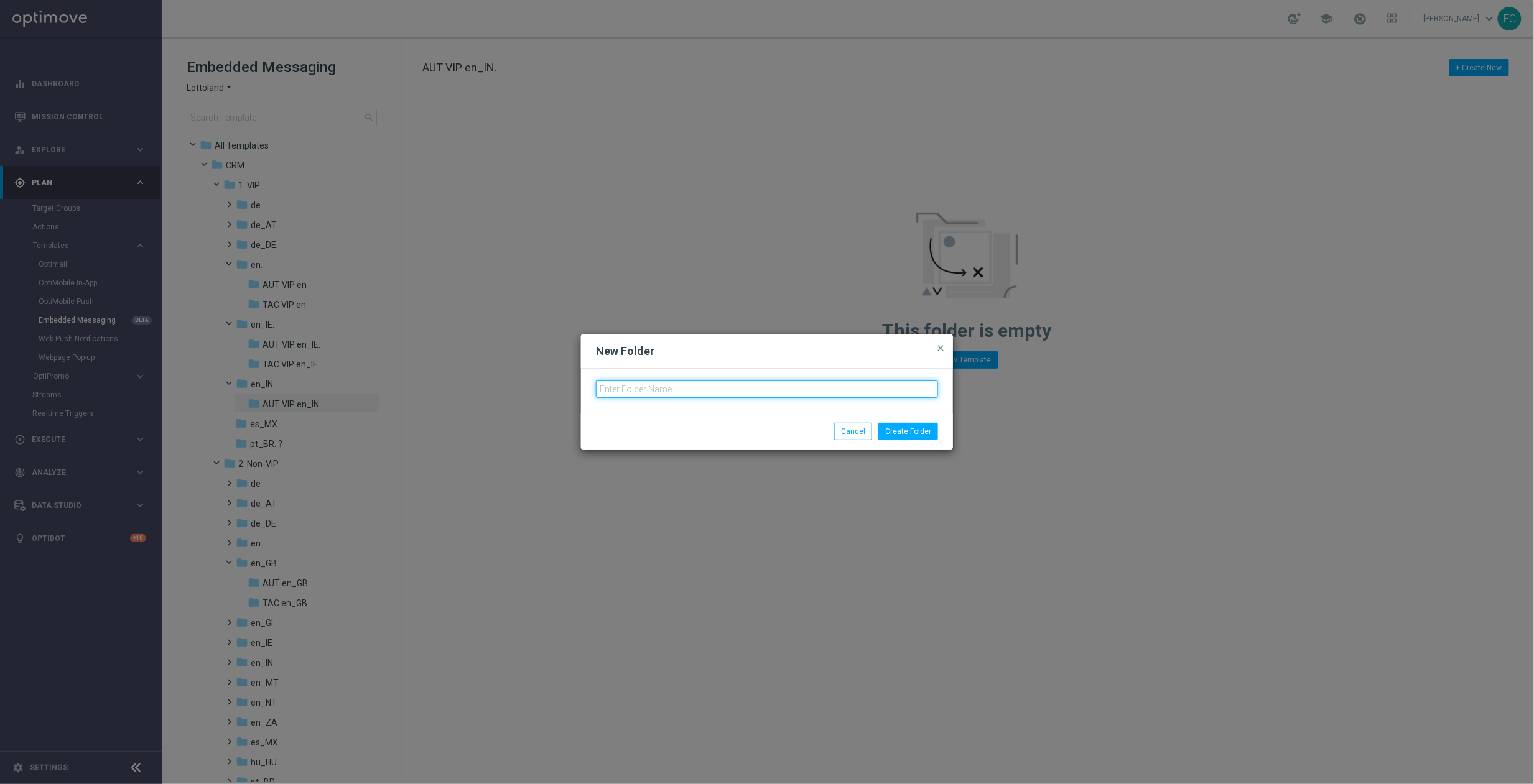
click at [676, 383] on input "text" at bounding box center [767, 390] width 342 height 18
type input "TAC VIP en_IN."
click at [911, 435] on button "Create Folder" at bounding box center [908, 432] width 60 height 18
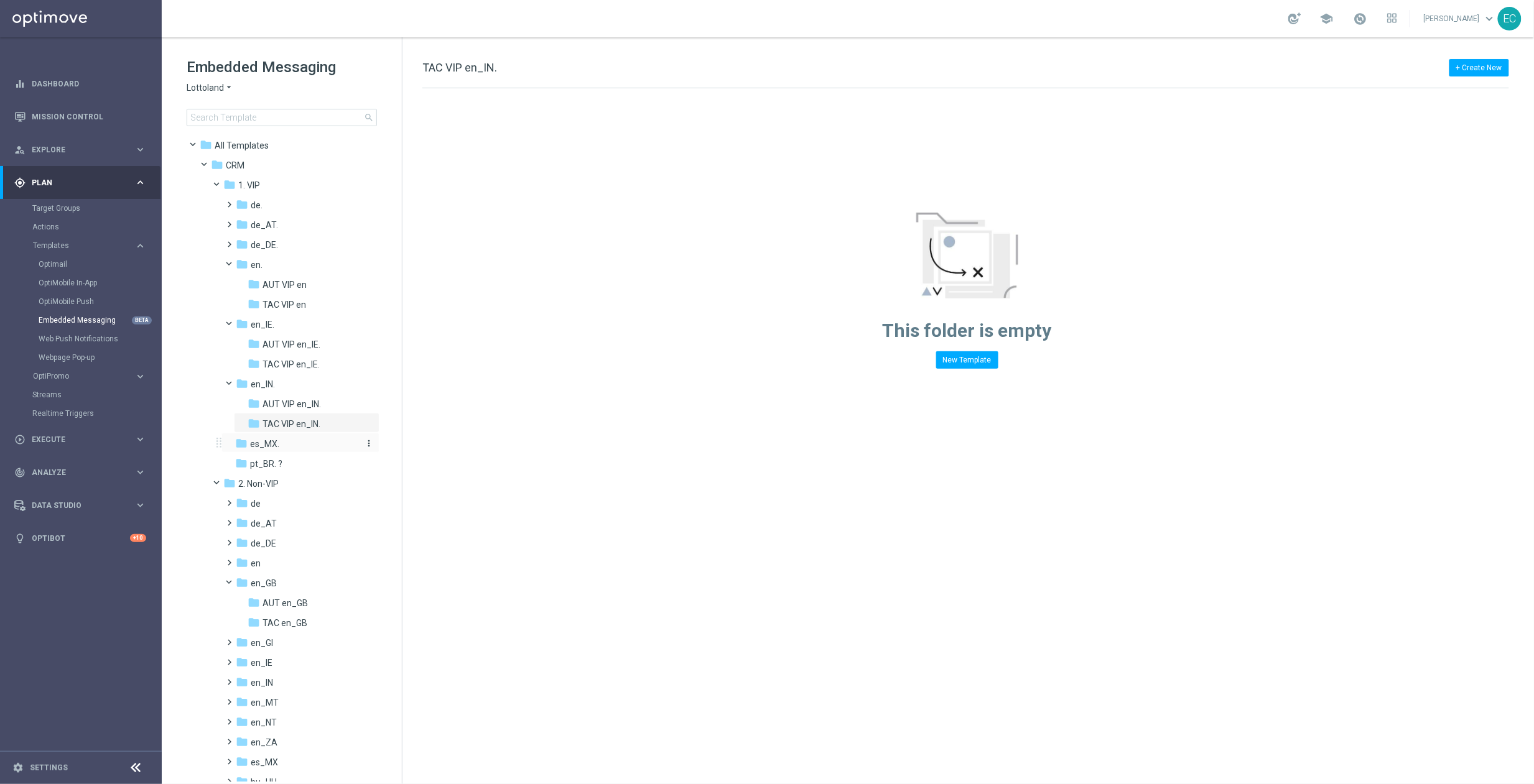
click at [369, 442] on icon "more_vert" at bounding box center [369, 443] width 10 height 10
click at [413, 453] on button "mode_edit Rename" at bounding box center [419, 461] width 81 height 15
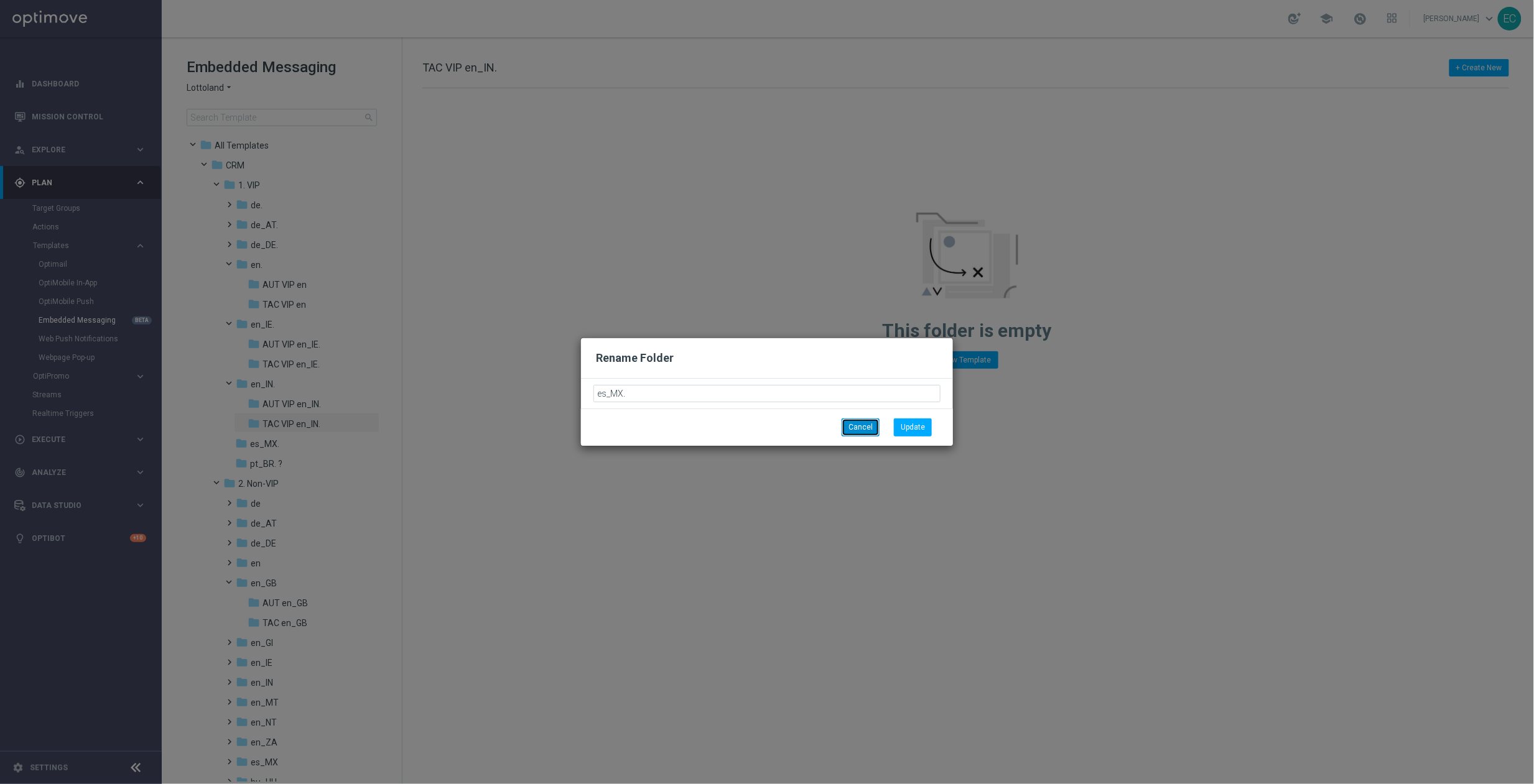
click at [871, 430] on button "Cancel" at bounding box center [860, 427] width 38 height 18
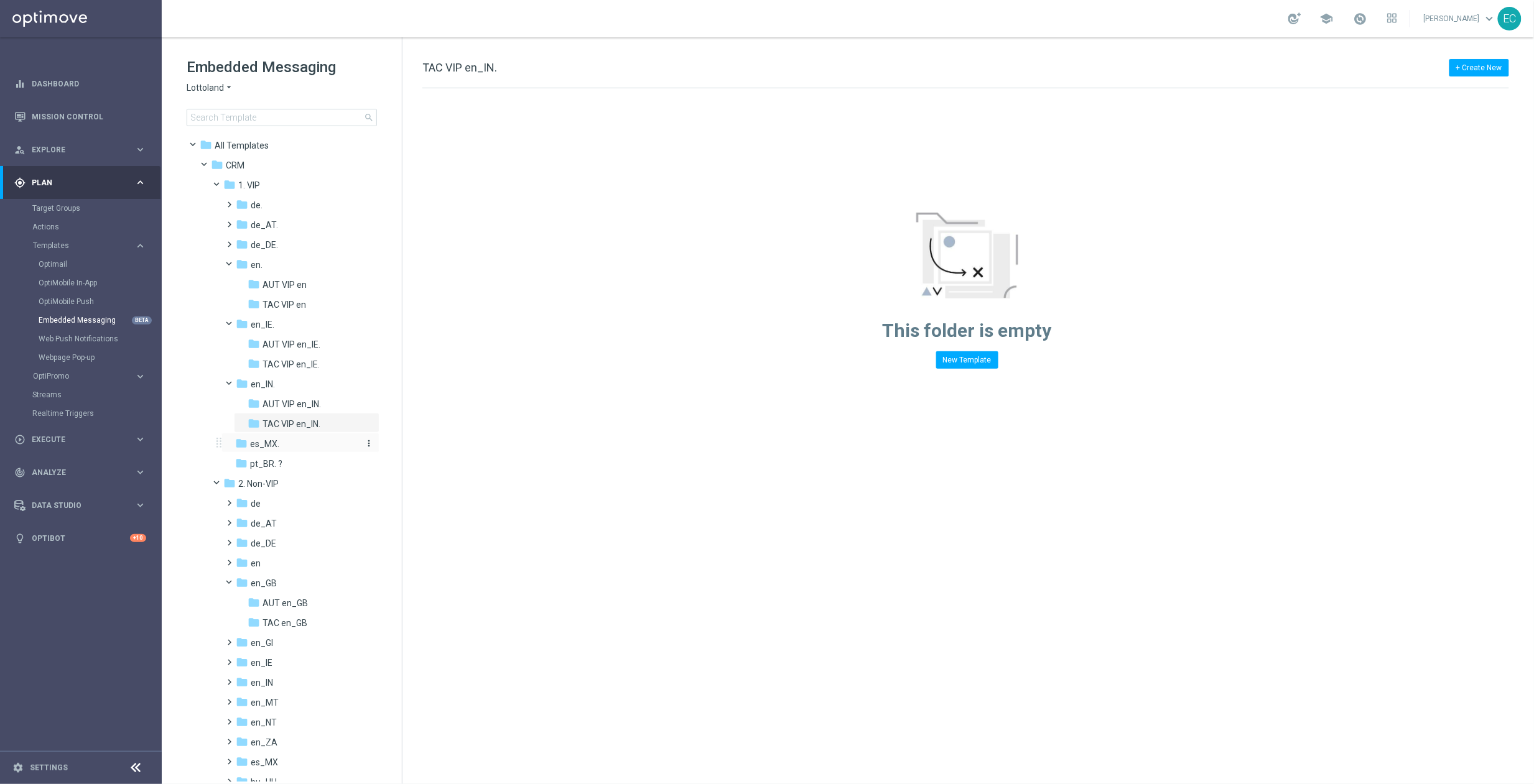
click at [366, 442] on icon "more_vert" at bounding box center [369, 443] width 10 height 10
click at [344, 445] on div "folder es_MX." at bounding box center [296, 444] width 122 height 14
click at [367, 442] on icon "more_vert" at bounding box center [369, 443] width 10 height 10
click at [433, 445] on span "New Folder" at bounding box center [418, 445] width 38 height 10
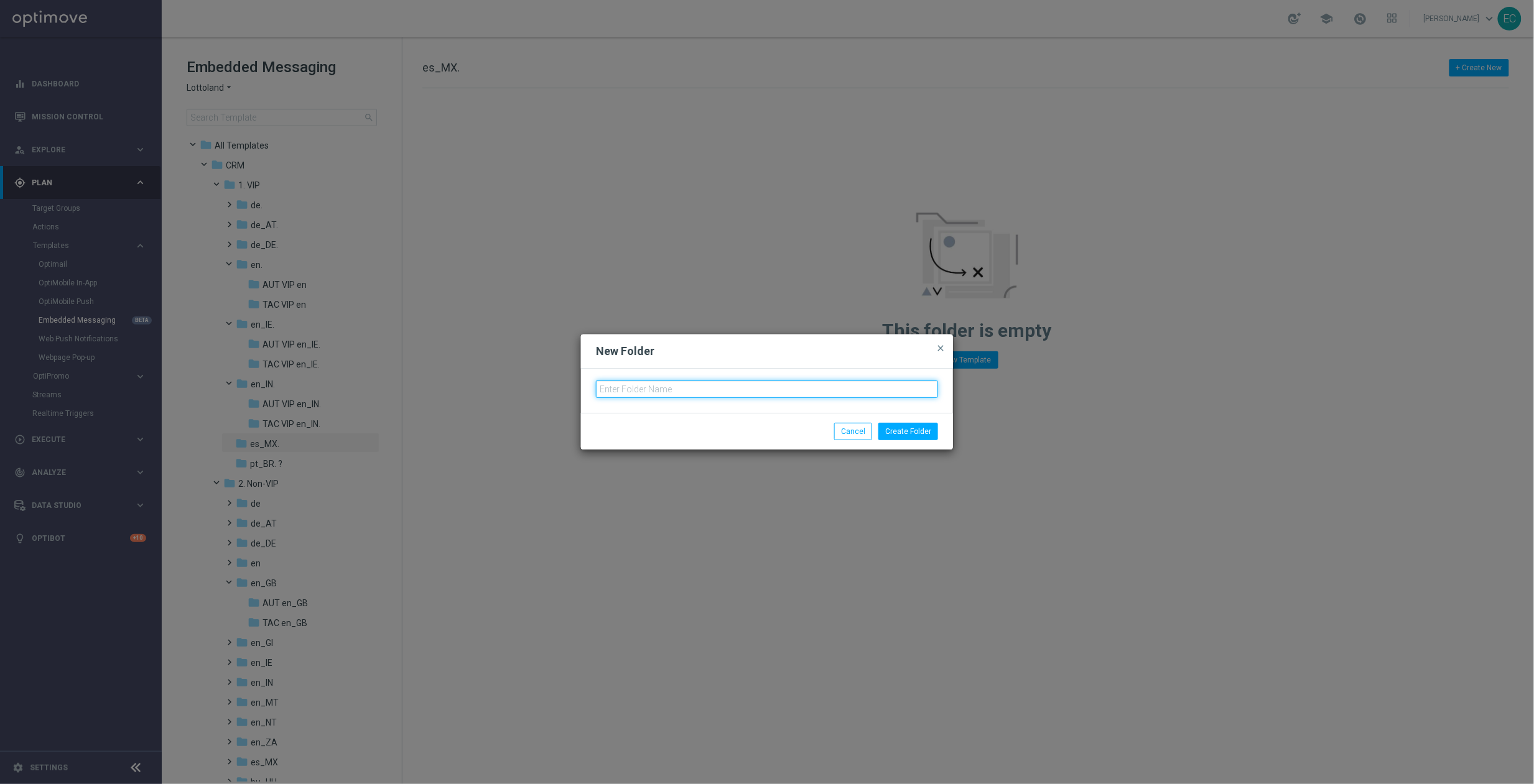
click at [775, 384] on input "text" at bounding box center [767, 390] width 342 height 18
type input "AUT VIP es_MX."
click at [914, 429] on button "Create Folder" at bounding box center [908, 432] width 60 height 18
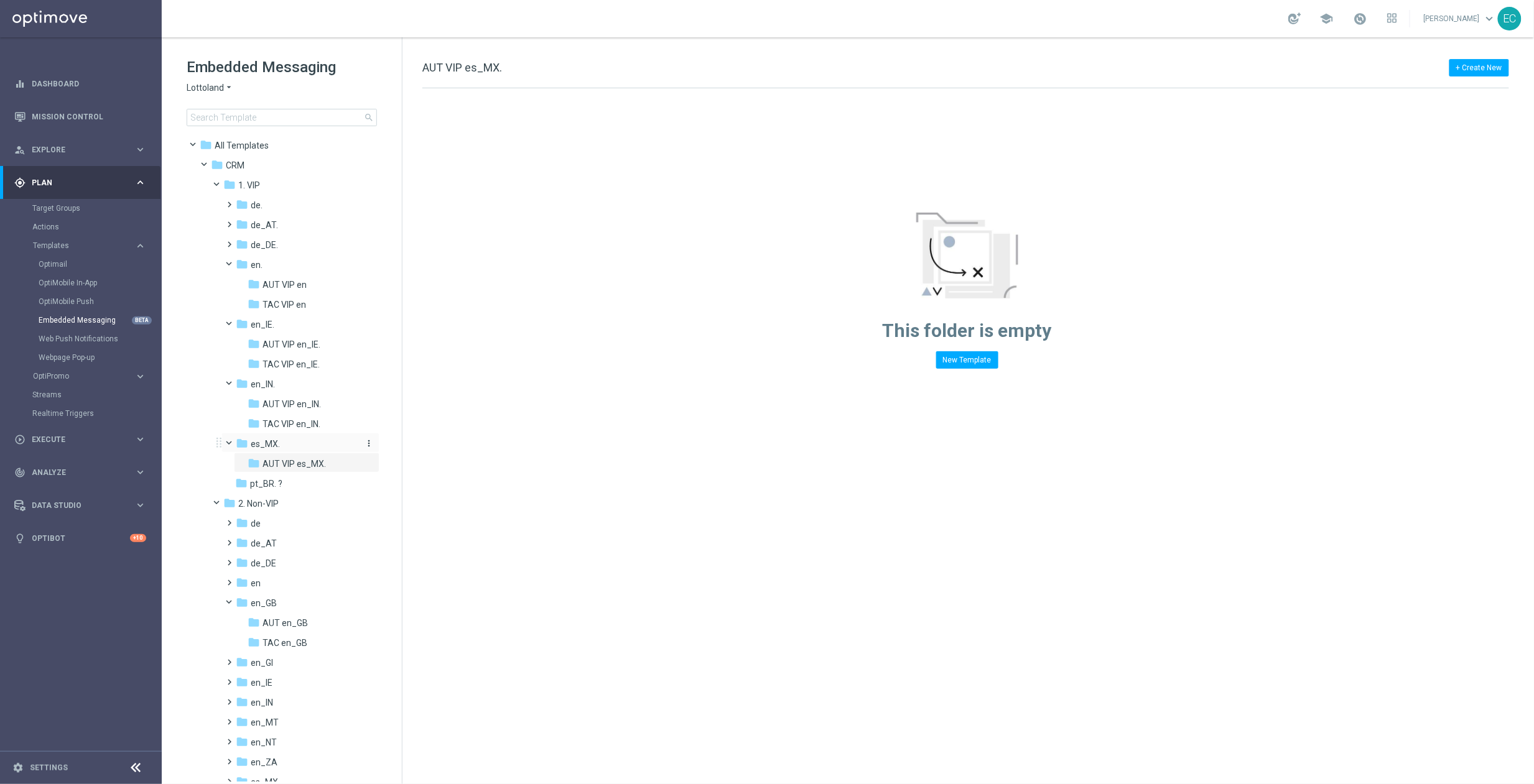
click at [364, 445] on icon "more_vert" at bounding box center [369, 443] width 10 height 10
click at [390, 445] on icon "create_new_folder" at bounding box center [389, 445] width 18 height 10
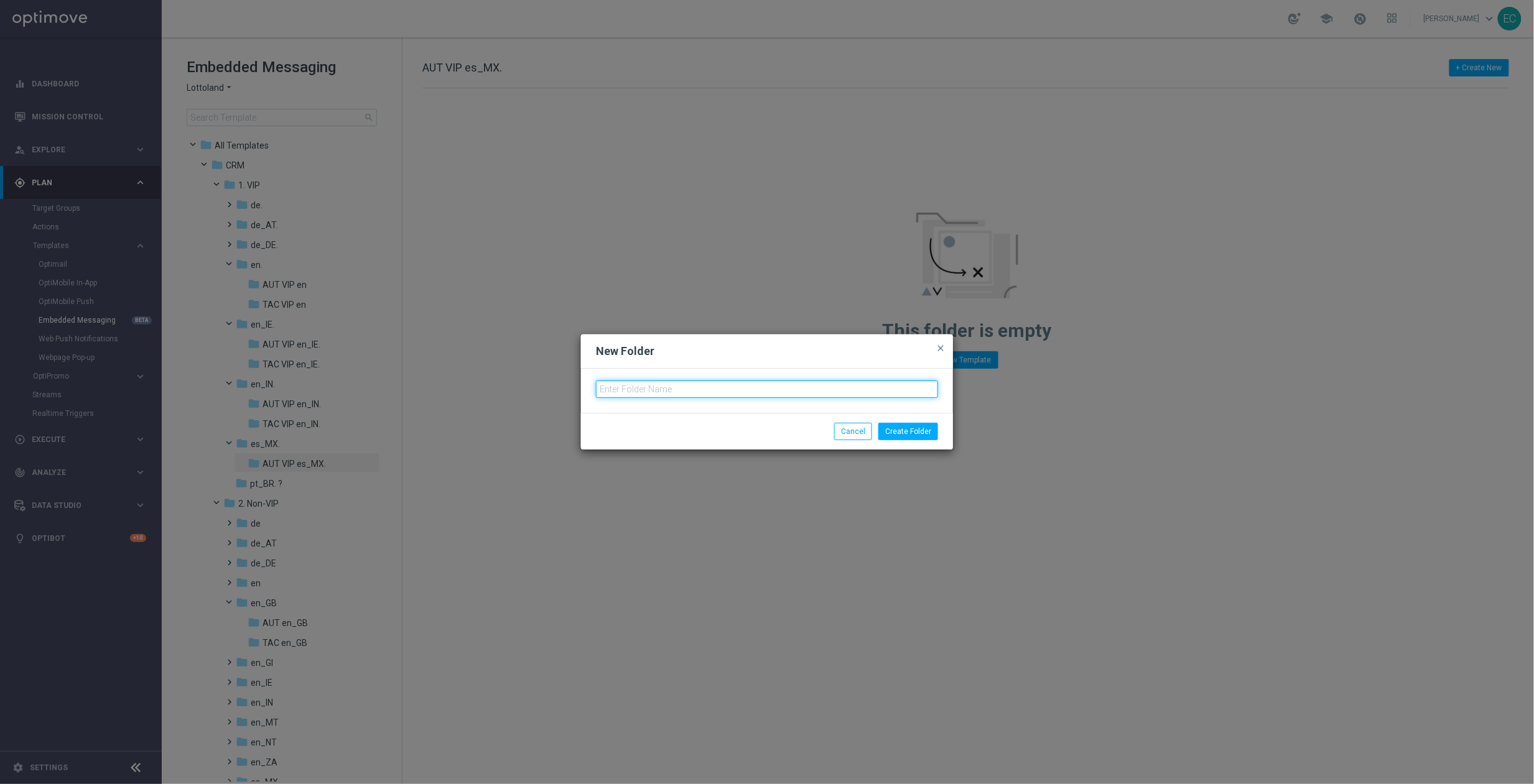
click at [708, 387] on input "text" at bounding box center [767, 390] width 342 height 18
type input "TAC VIP es_MX."
click at [890, 430] on button "Create Folder" at bounding box center [908, 432] width 60 height 18
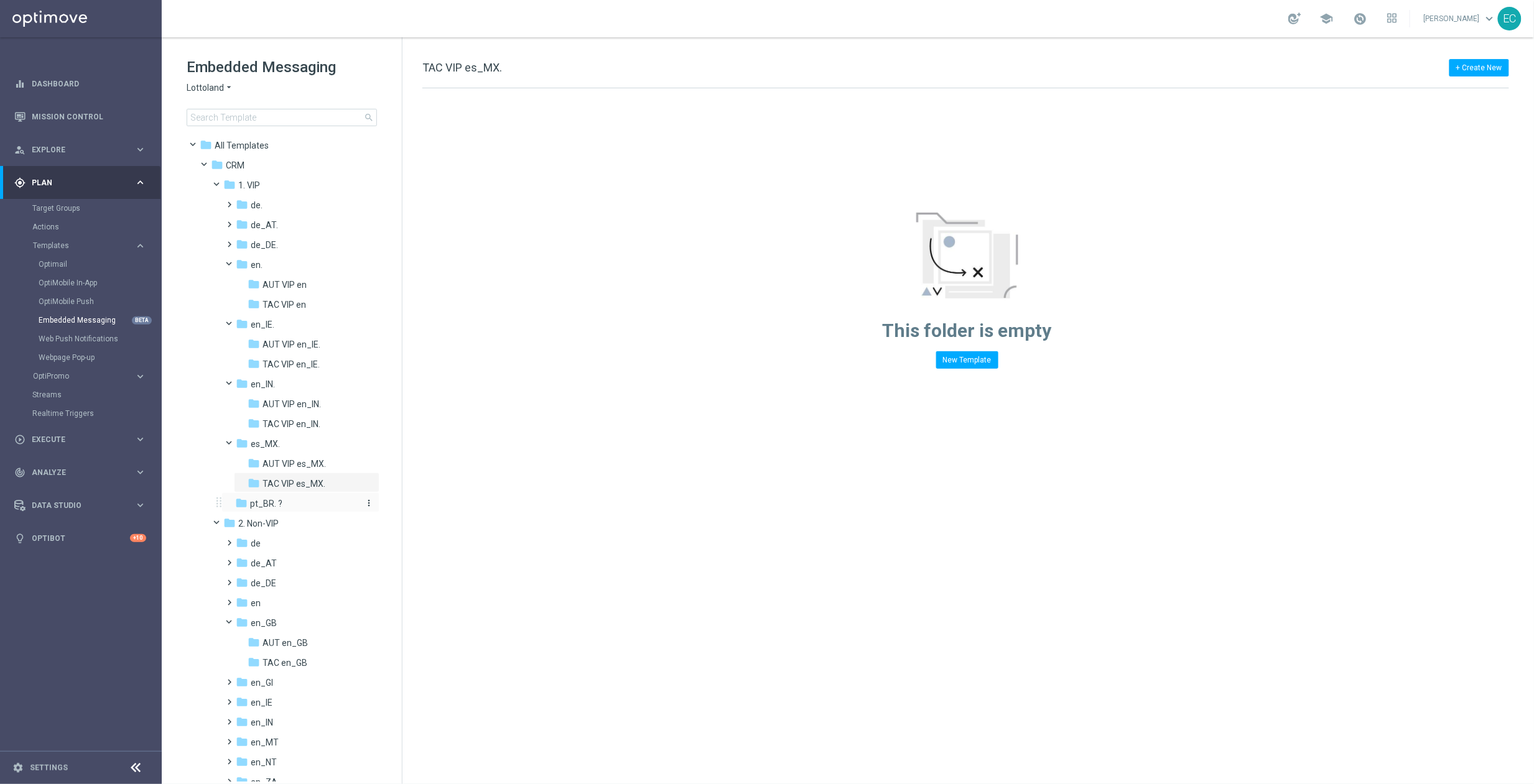
click at [367, 501] on icon "more_vert" at bounding box center [369, 503] width 10 height 10
click at [408, 513] on button "mode_edit Rename" at bounding box center [419, 521] width 81 height 15
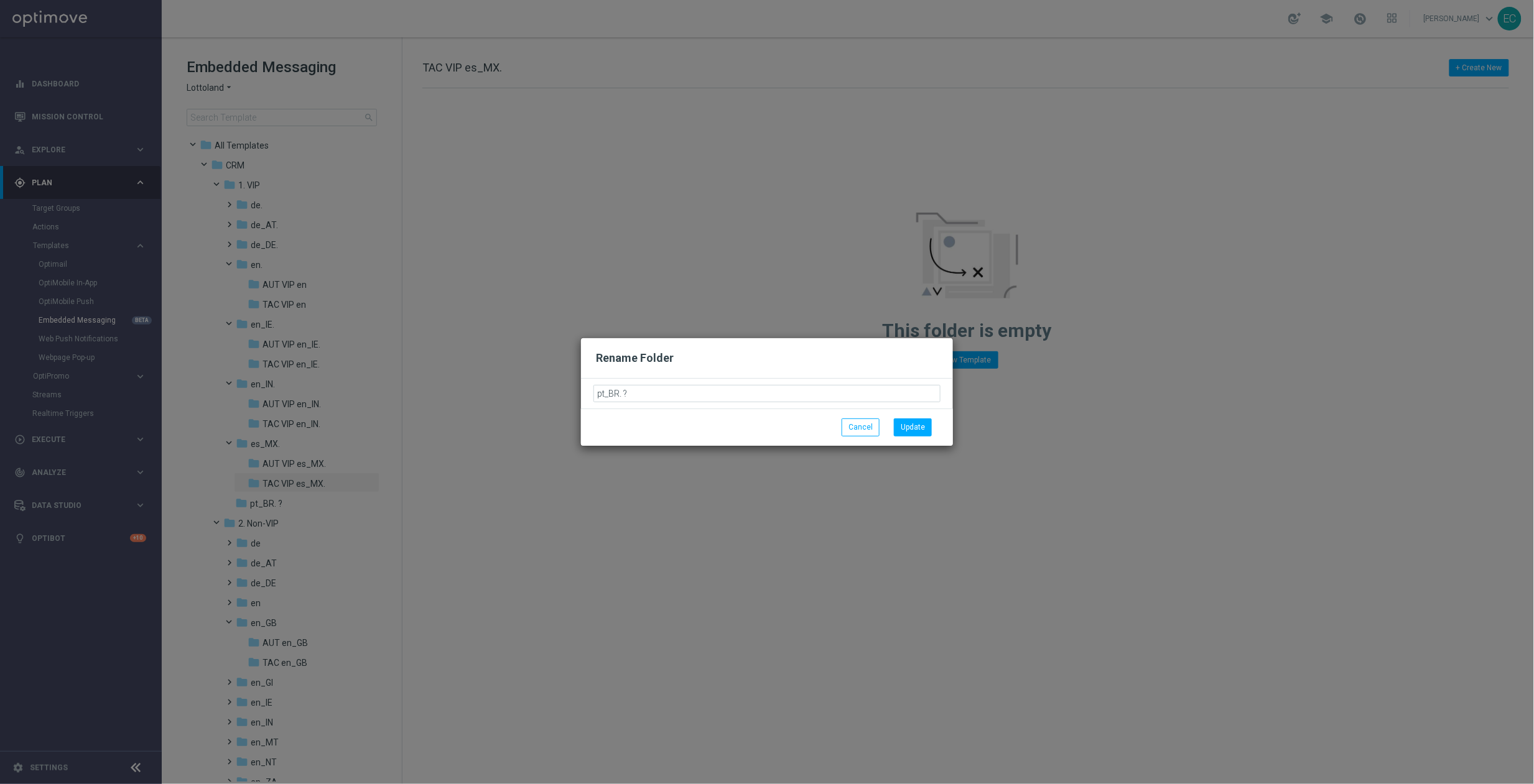
click at [649, 391] on input "pt_BR. ?" at bounding box center [767, 394] width 347 height 18
click at [872, 424] on button "Cancel" at bounding box center [860, 427] width 38 height 18
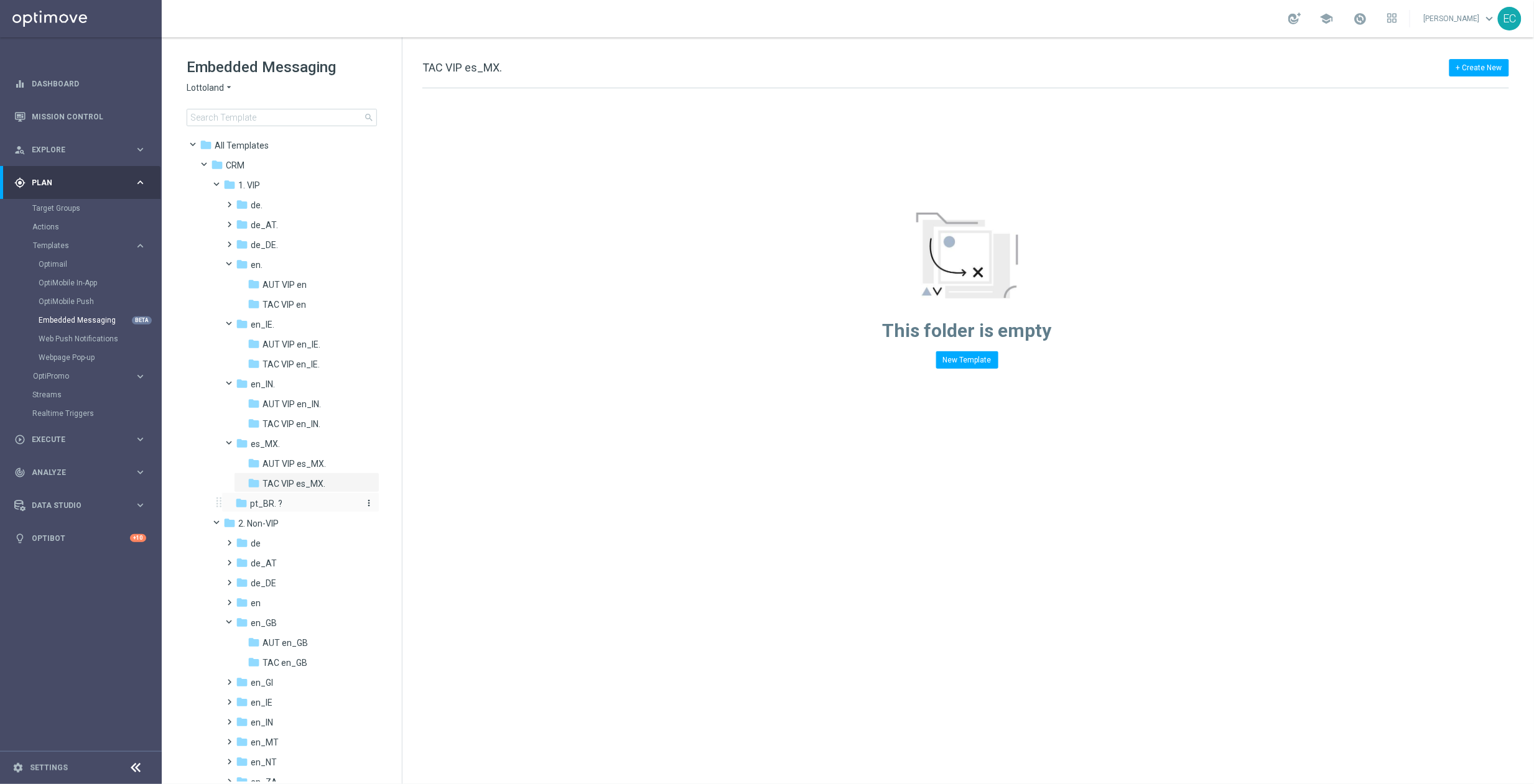
click at [367, 501] on icon "more_vert" at bounding box center [369, 503] width 10 height 10
click at [422, 552] on button "delete_forever Delete" at bounding box center [419, 550] width 81 height 15
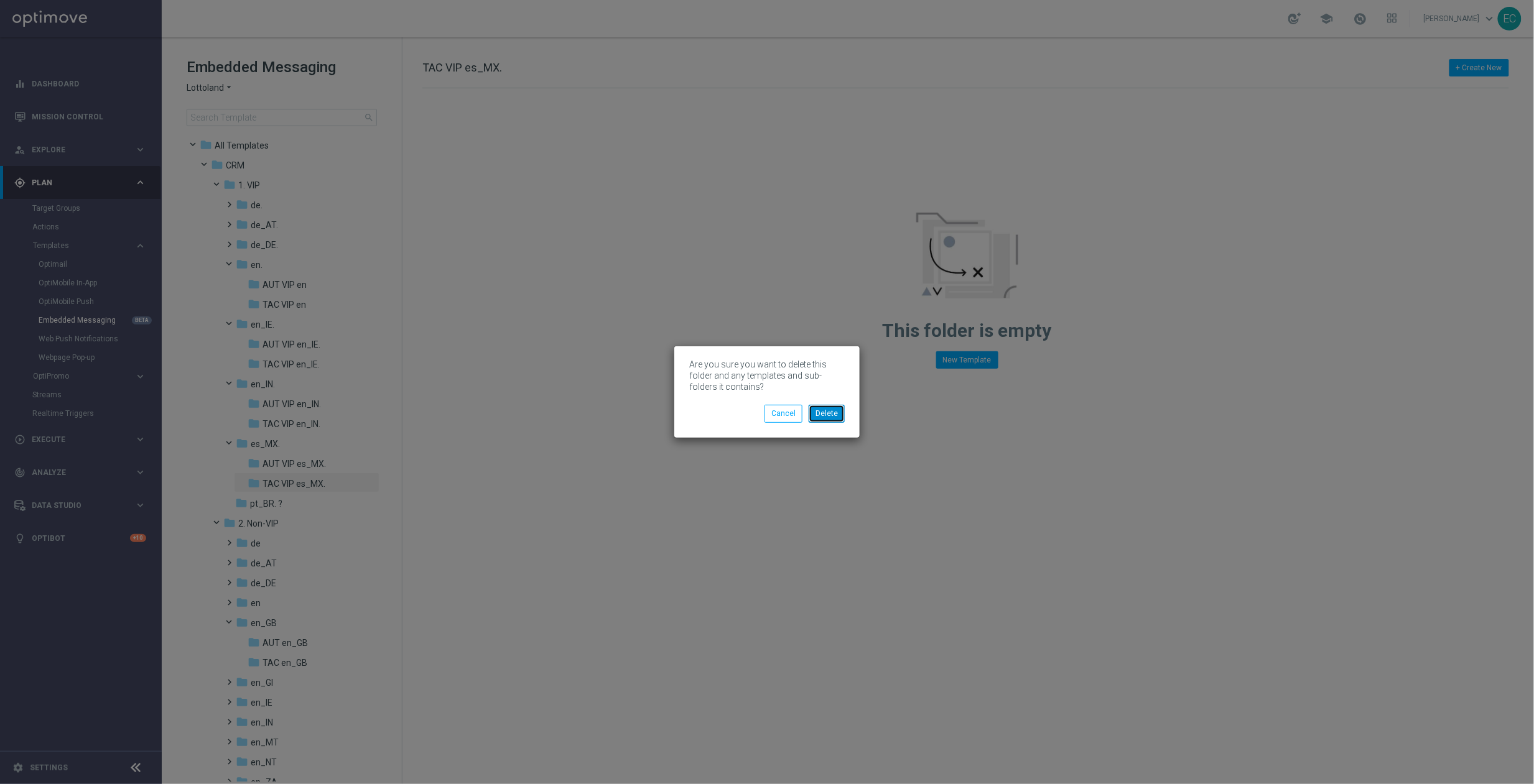
click at [819, 405] on button "Delete" at bounding box center [826, 413] width 36 height 18
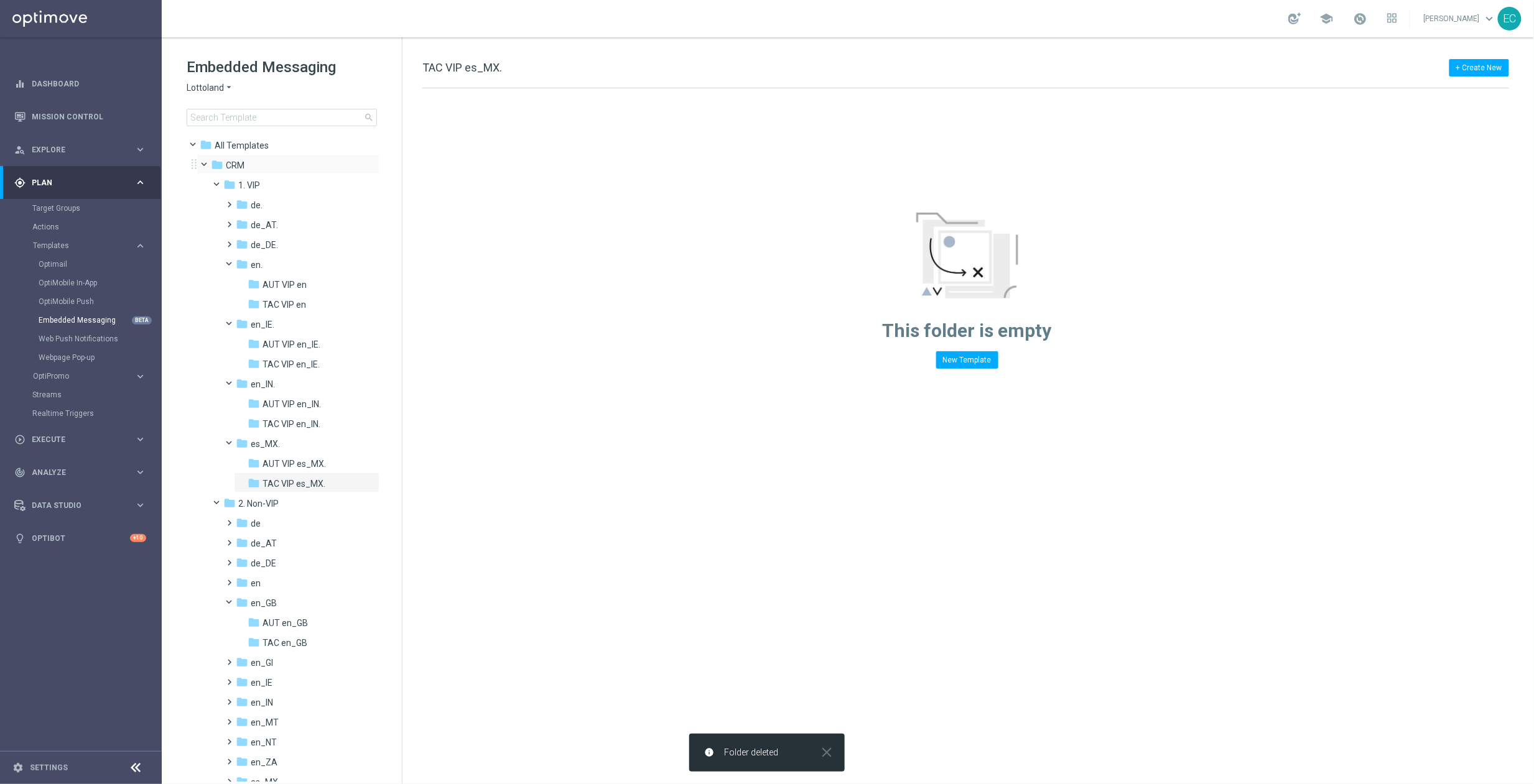
click at [208, 162] on span at bounding box center [210, 162] width 5 height 5
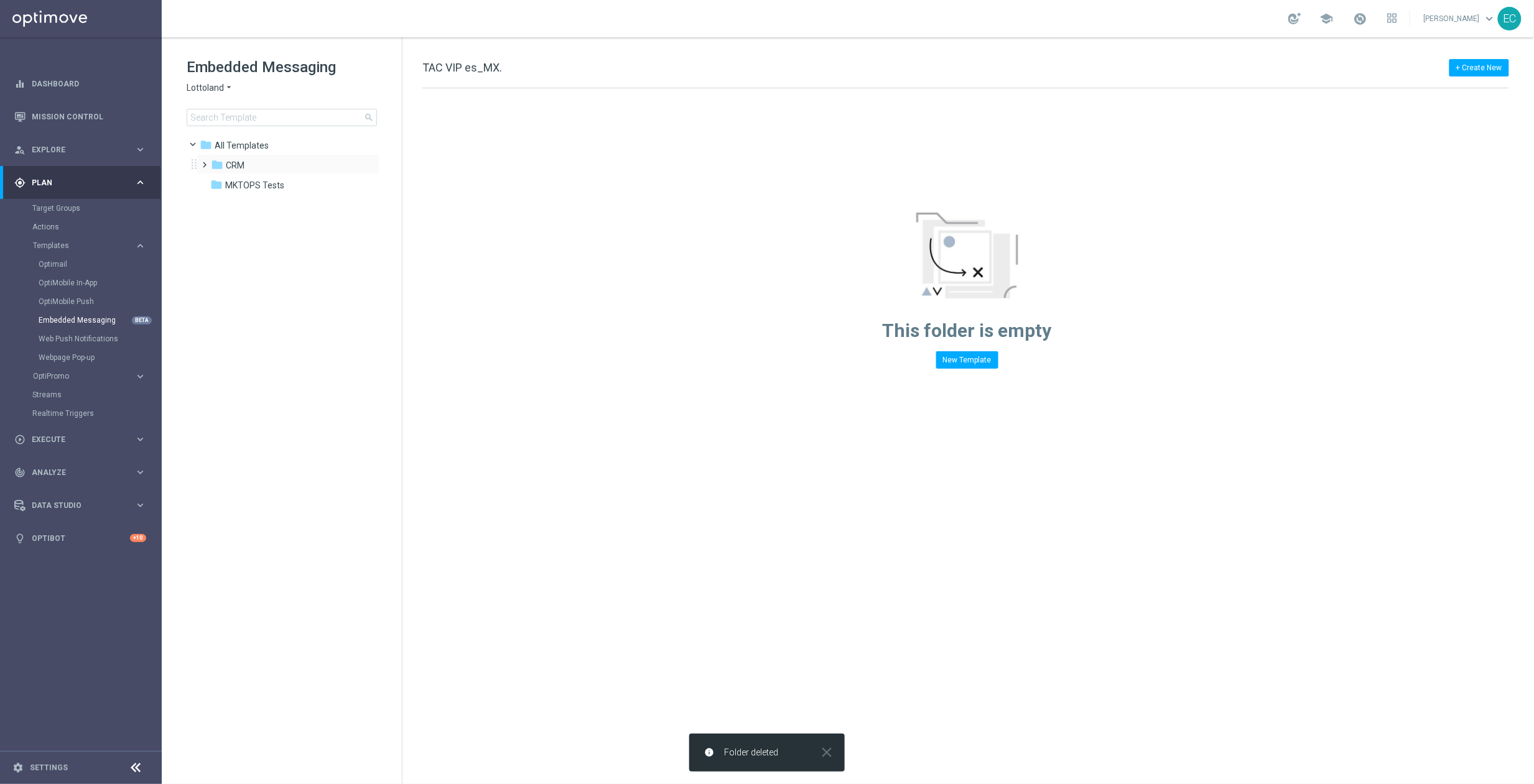
click at [223, 154] on div "folder CRM more_vert" at bounding box center [287, 164] width 183 height 20
click at [238, 151] on span "All Templates" at bounding box center [242, 145] width 54 height 11
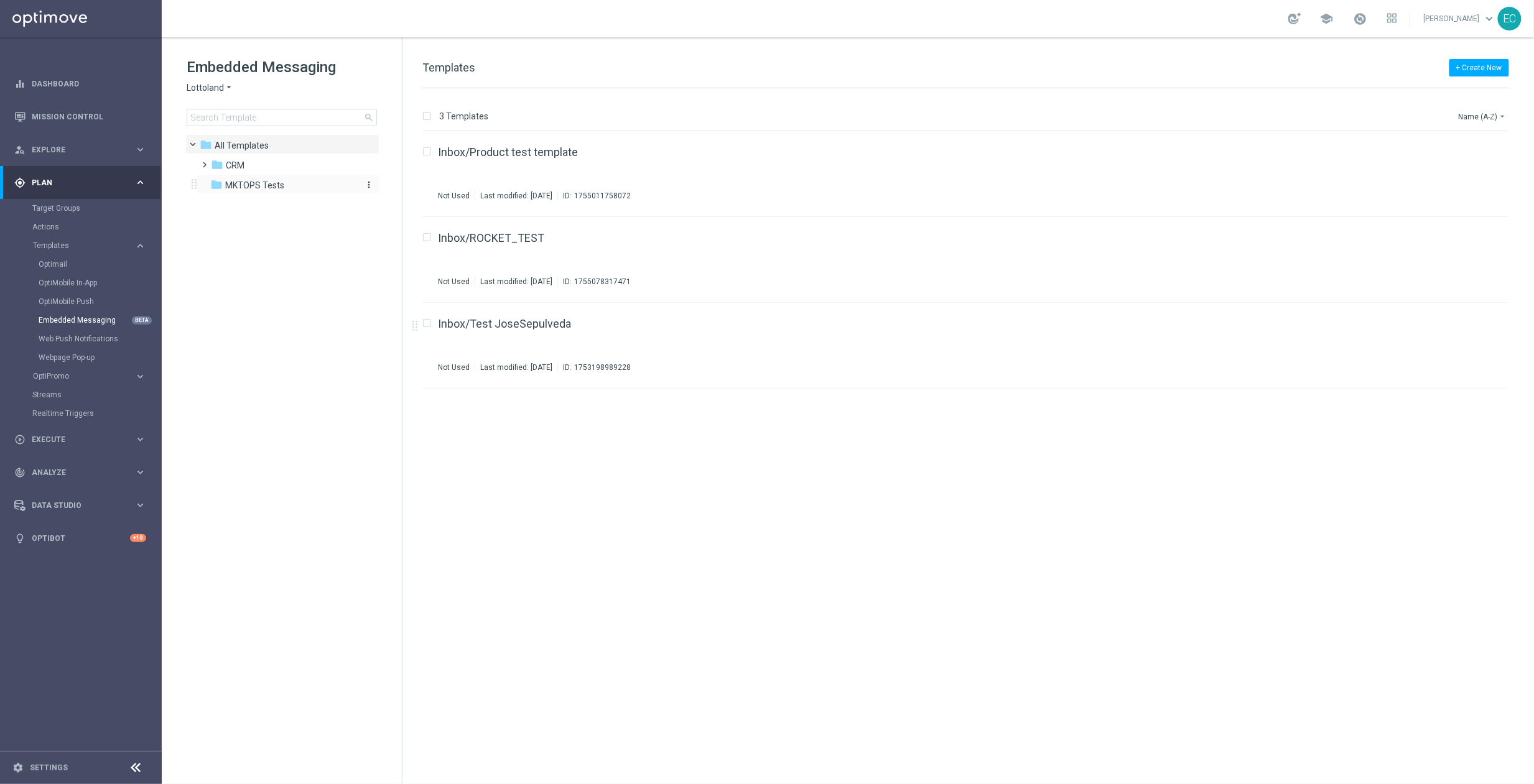
click at [306, 184] on div "folder MKTOPS Tests" at bounding box center [282, 185] width 143 height 14
click at [536, 315] on div "Inbox/MKTOPS Test 3 Not Used Last modified: [DATE] ID: 1755182151933 file_copy …" at bounding box center [965, 346] width 1085 height 86
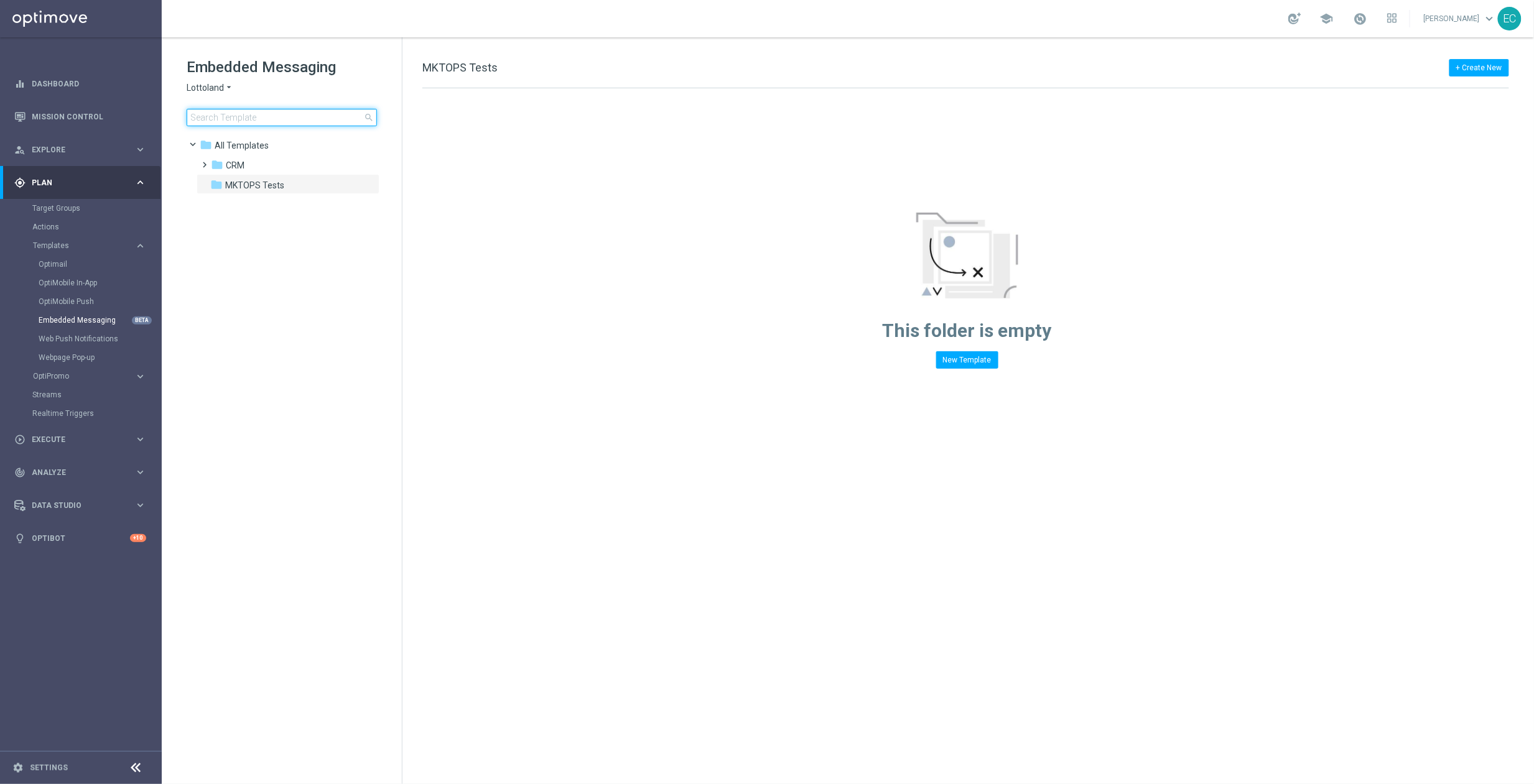
click at [246, 117] on input at bounding box center [282, 117] width 190 height 18
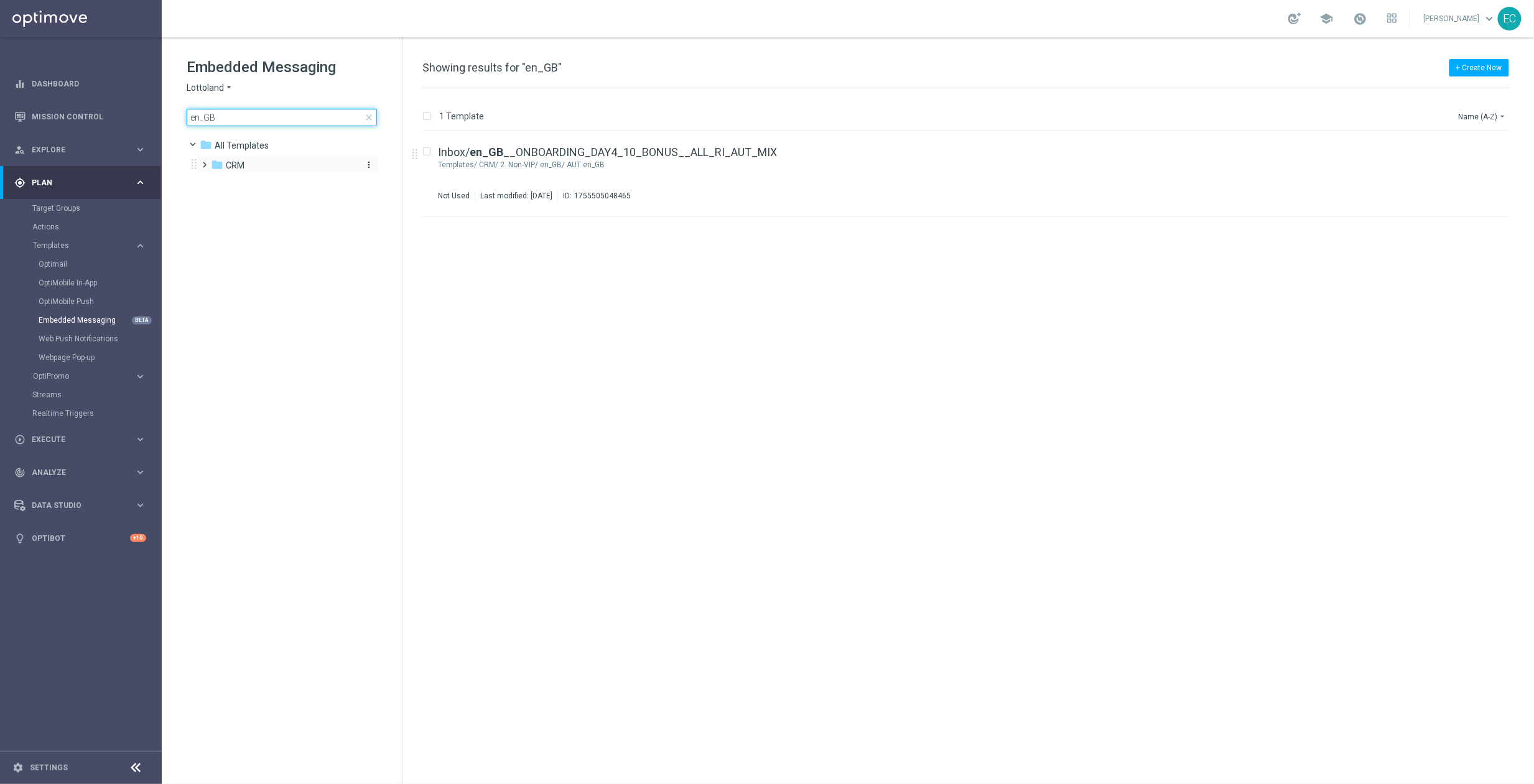
type input "en_GB"
click at [250, 166] on div "folder CRM" at bounding box center [282, 166] width 143 height 14
